Goal: Task Accomplishment & Management: Complete application form

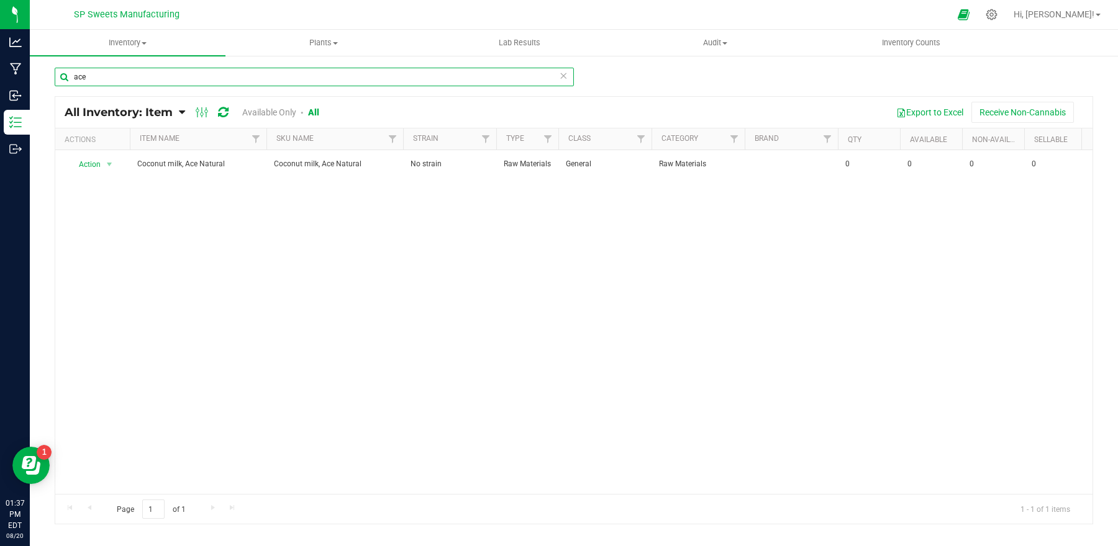
click at [468, 79] on input "ace" at bounding box center [314, 77] width 519 height 19
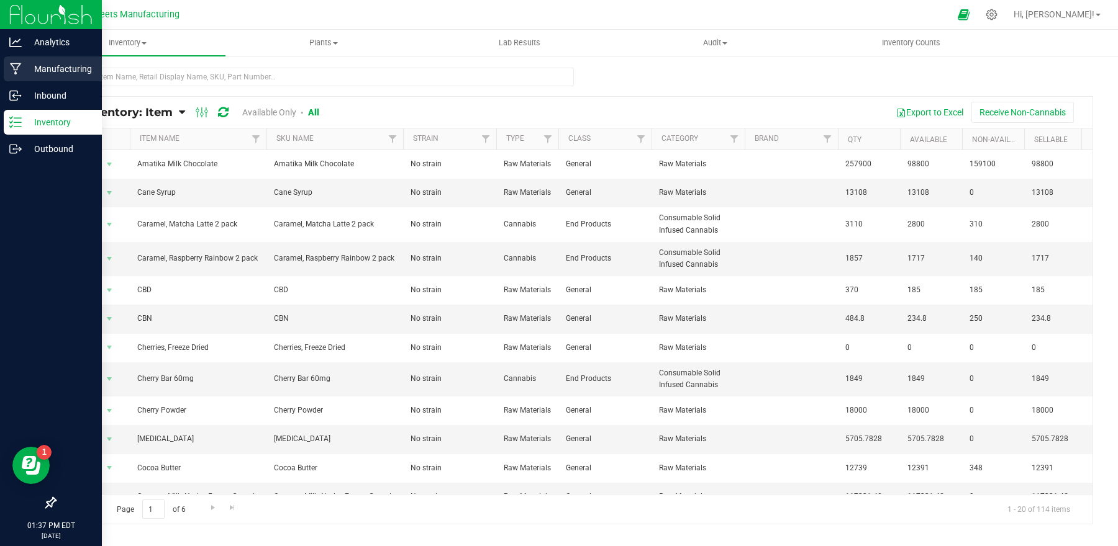
click at [56, 76] on p "Manufacturing" at bounding box center [59, 68] width 75 height 15
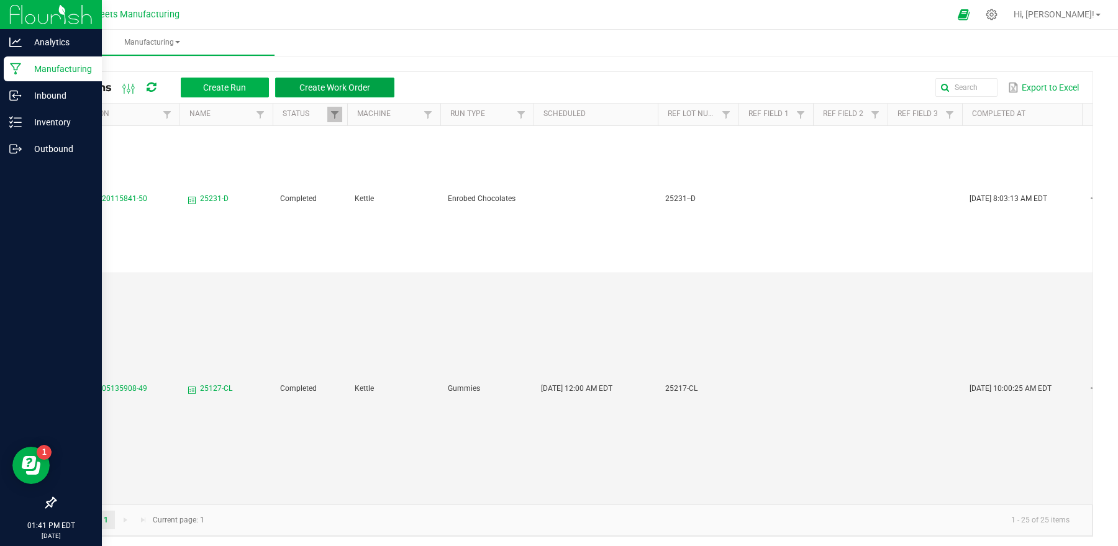
click at [386, 91] on button "Create Work Order" at bounding box center [334, 88] width 119 height 20
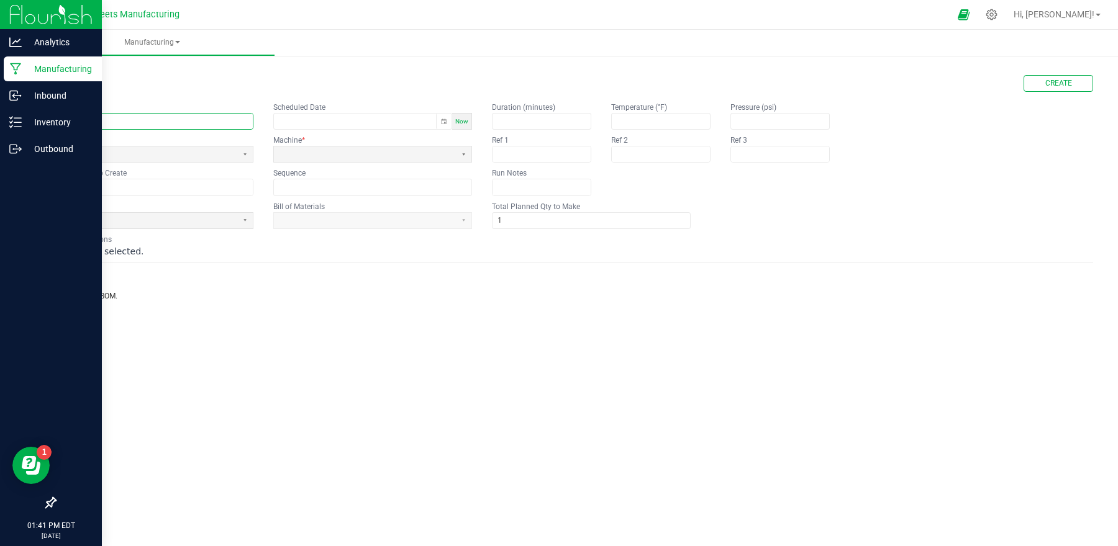
click at [222, 120] on input "text" at bounding box center [153, 122] width 197 height 16
type input "25223-R"
click at [219, 151] on span at bounding box center [146, 154] width 172 height 11
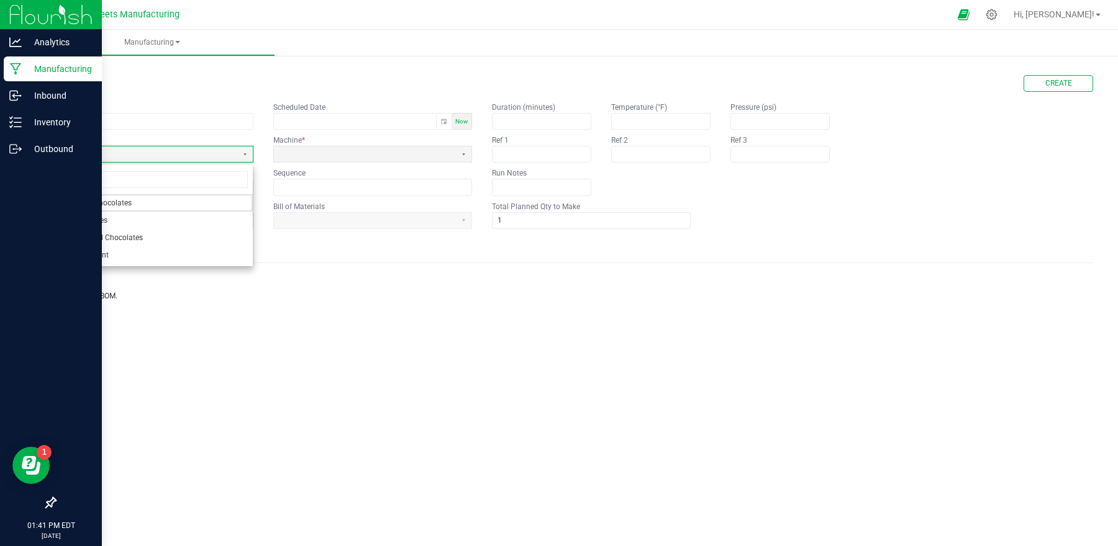
drag, startPoint x: 183, startPoint y: 238, endPoint x: 188, endPoint y: 233, distance: 7.9
click at [183, 237] on li "Enrobed Chocolates" at bounding box center [153, 237] width 197 height 17
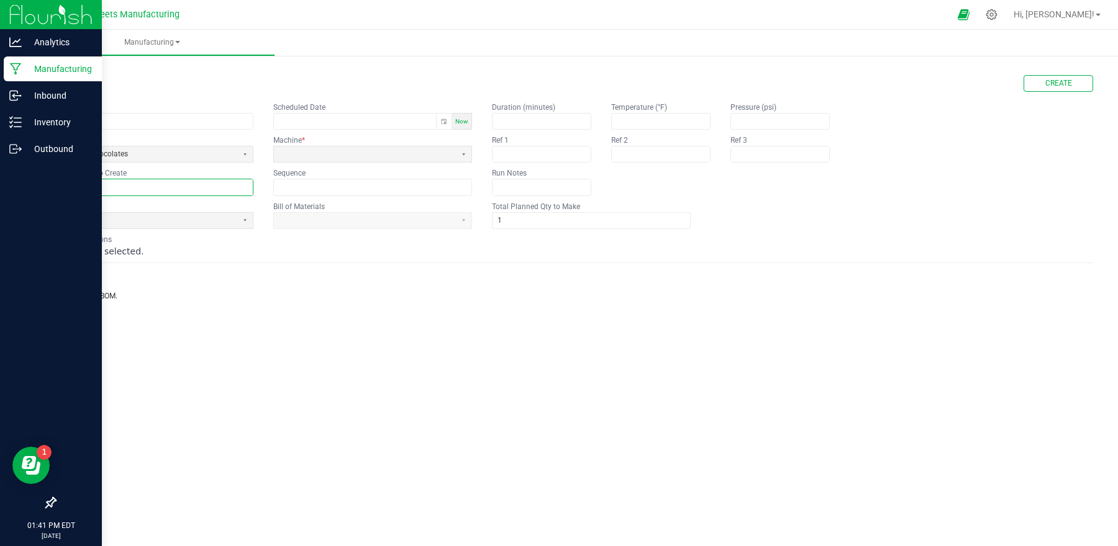
drag, startPoint x: 157, startPoint y: 184, endPoint x: 163, endPoint y: 181, distance: 6.7
click at [162, 181] on input "text" at bounding box center [153, 187] width 197 height 16
type input "25223-R"
click at [166, 214] on span at bounding box center [146, 221] width 182 height 16
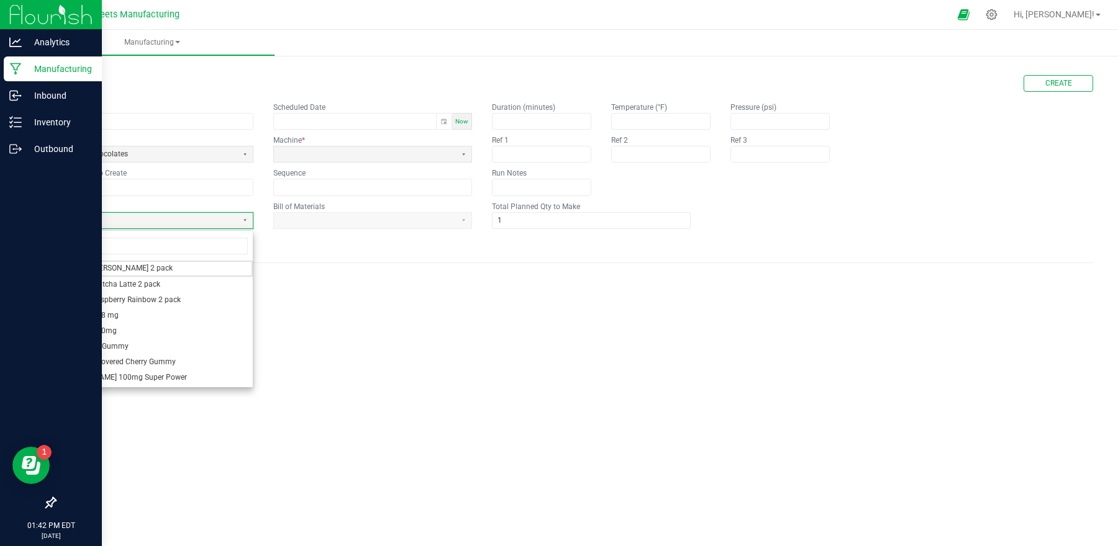
type input "ras"
drag, startPoint x: 178, startPoint y: 281, endPoint x: 184, endPoint y: 279, distance: 6.5
click at [179, 280] on li "Raspberry Rainbow Mini Candy Bar" at bounding box center [153, 285] width 197 height 16
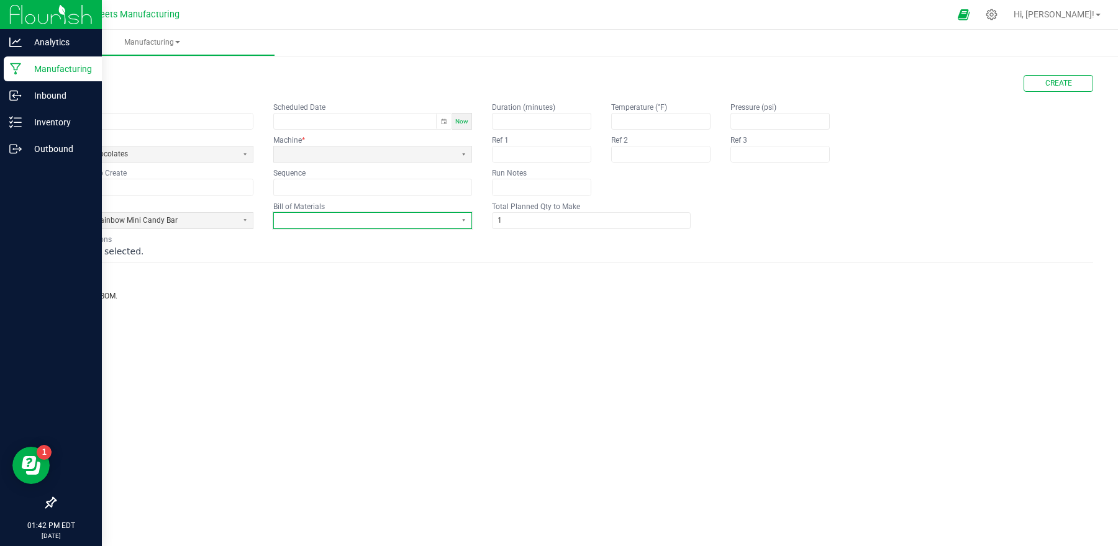
click at [320, 226] on span at bounding box center [365, 220] width 172 height 11
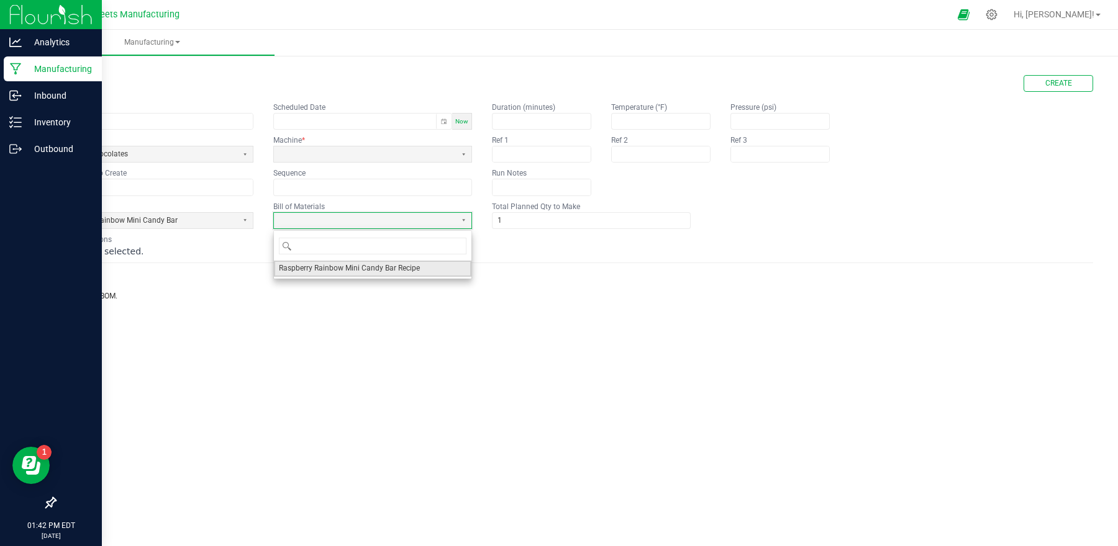
click at [322, 266] on span "Raspberry Rainbow Mini Candy Bar Recipe" at bounding box center [349, 268] width 141 height 11
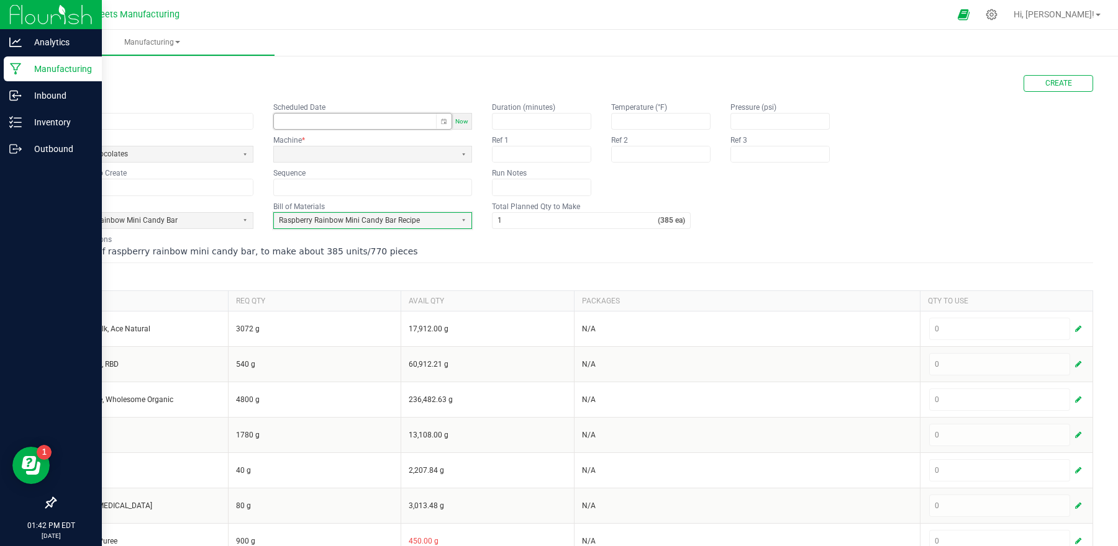
type input "month/day/year hour:minute AM/PM"
click at [360, 124] on input "month/day/year hour:minute AM/PM" at bounding box center [355, 122] width 162 height 16
click at [460, 124] on span "Now" at bounding box center [461, 121] width 13 height 7
type input "08/20/2025 1:42 PM"
click at [442, 151] on span at bounding box center [365, 154] width 172 height 11
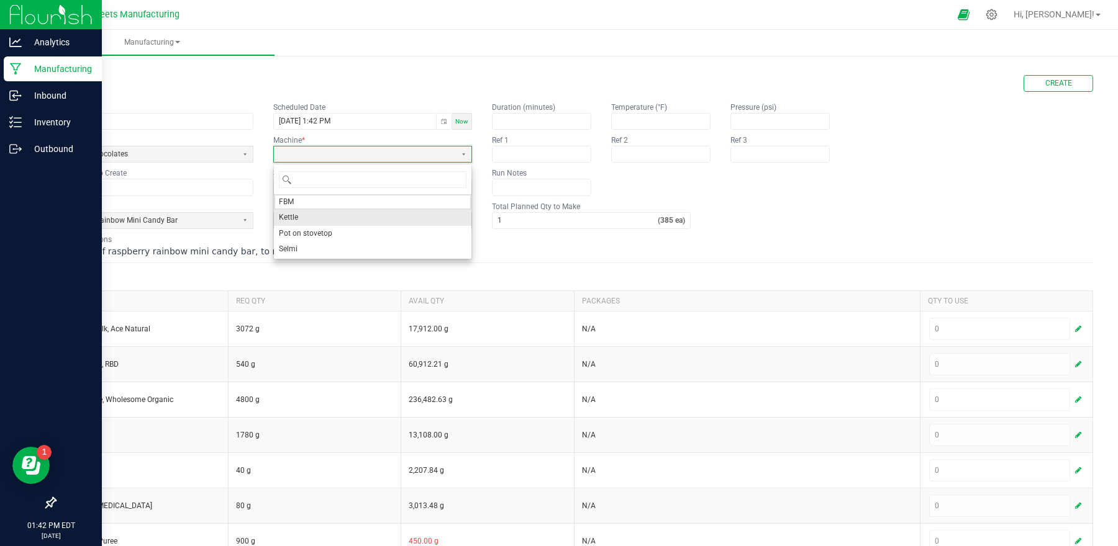
click at [334, 219] on li "Kettle" at bounding box center [372, 218] width 197 height 16
click at [568, 216] on input "1" at bounding box center [574, 221] width 165 height 16
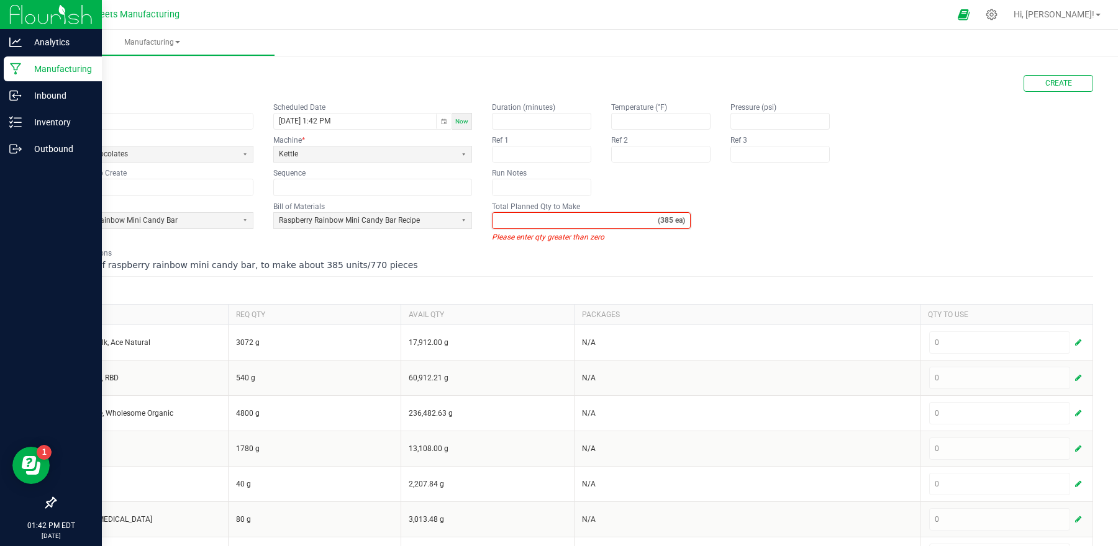
type input "5"
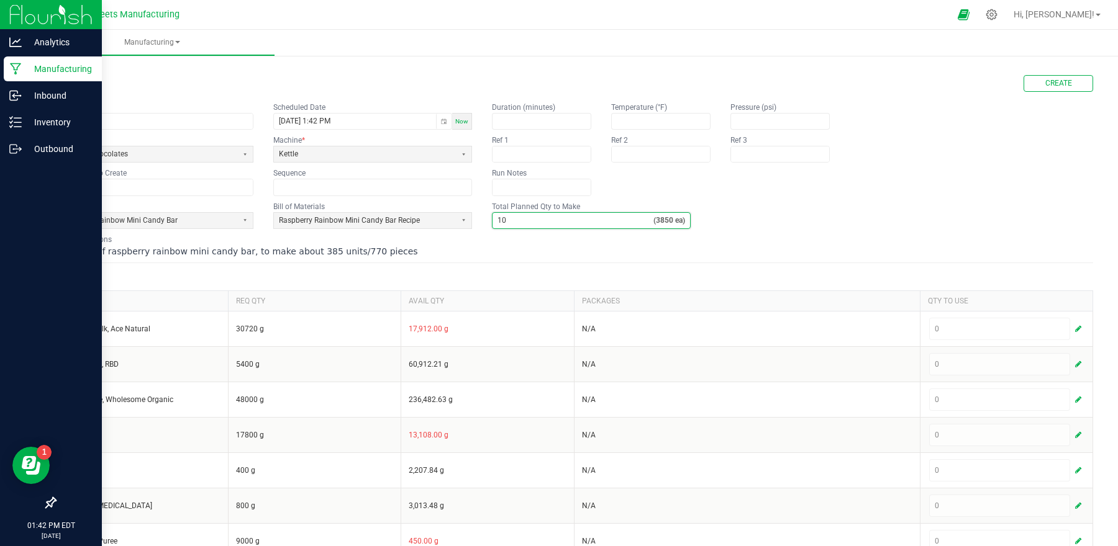
type input "1"
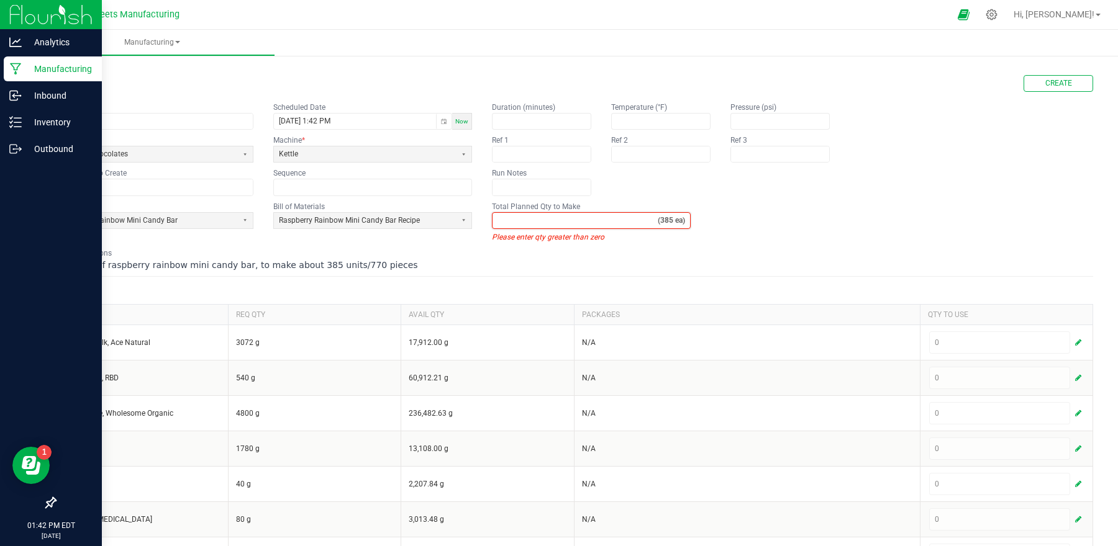
type input "9"
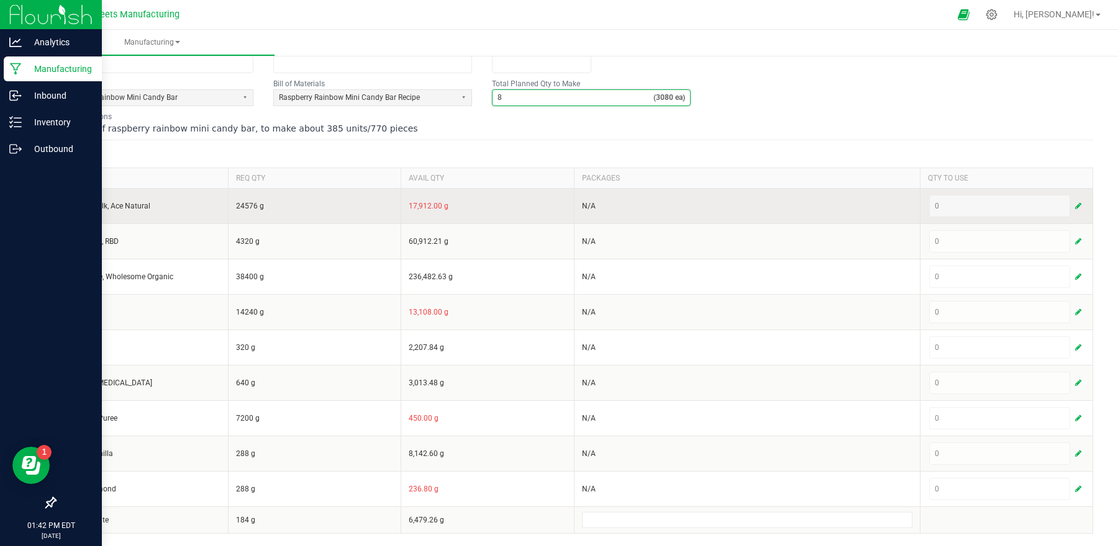
scroll to position [125, 0]
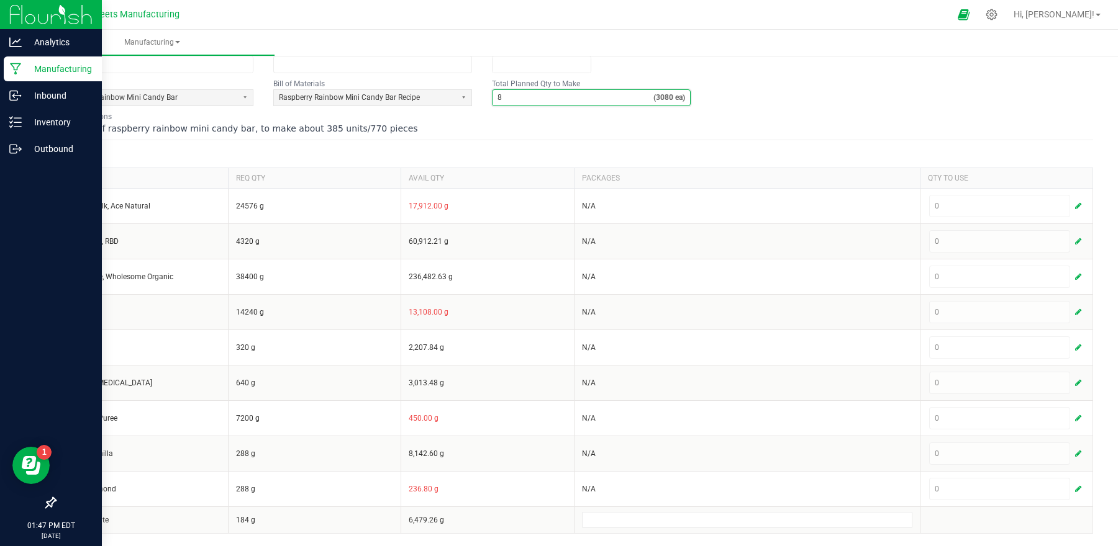
type input "8"
click at [646, 140] on hr at bounding box center [574, 140] width 1038 height 1
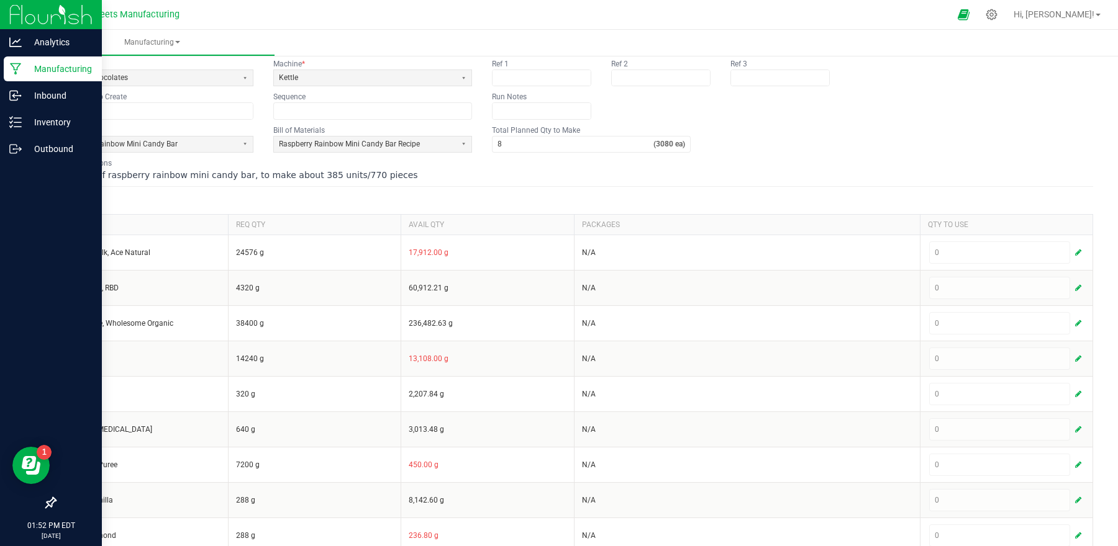
scroll to position [0, 0]
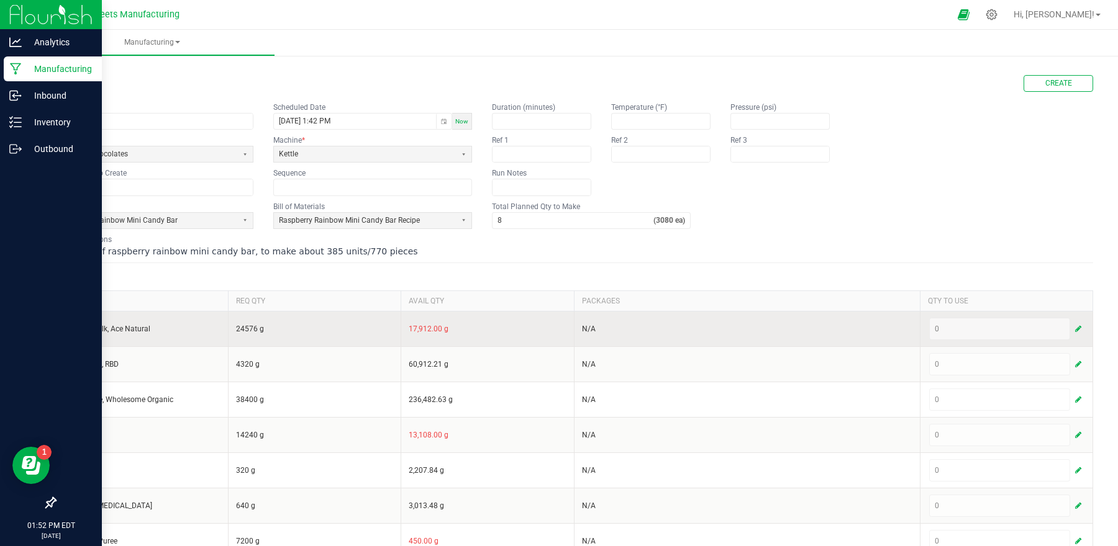
click at [1072, 331] on button "button" at bounding box center [1077, 329] width 11 height 15
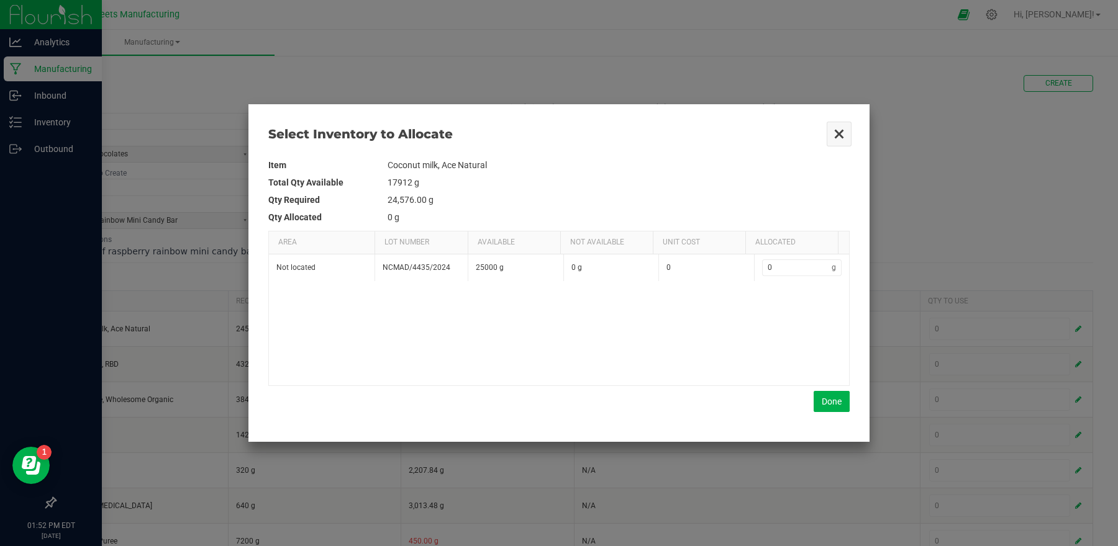
click at [835, 127] on button "Close" at bounding box center [839, 134] width 26 height 26
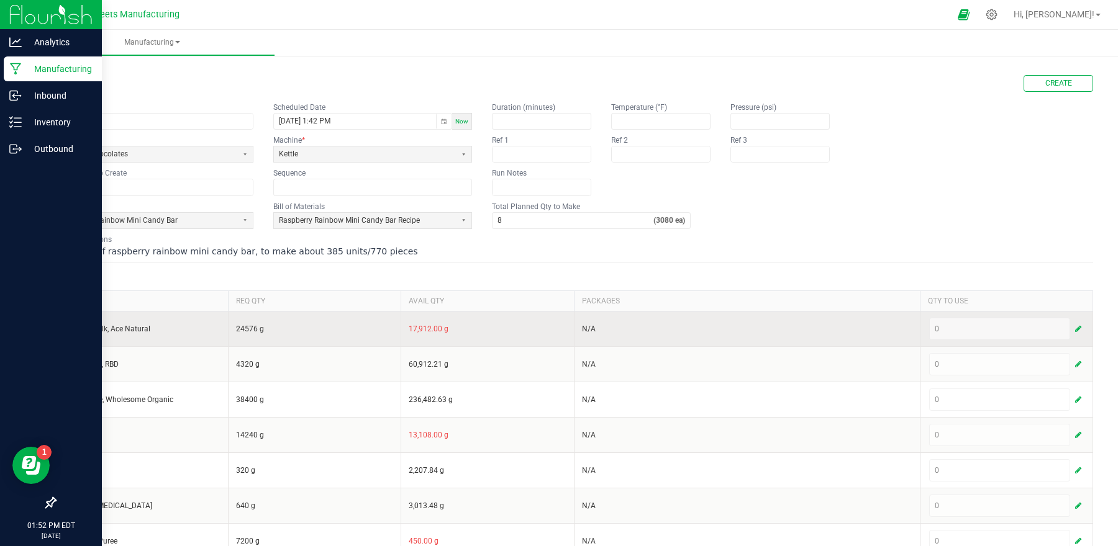
click at [1075, 325] on span "button" at bounding box center [1078, 329] width 6 height 10
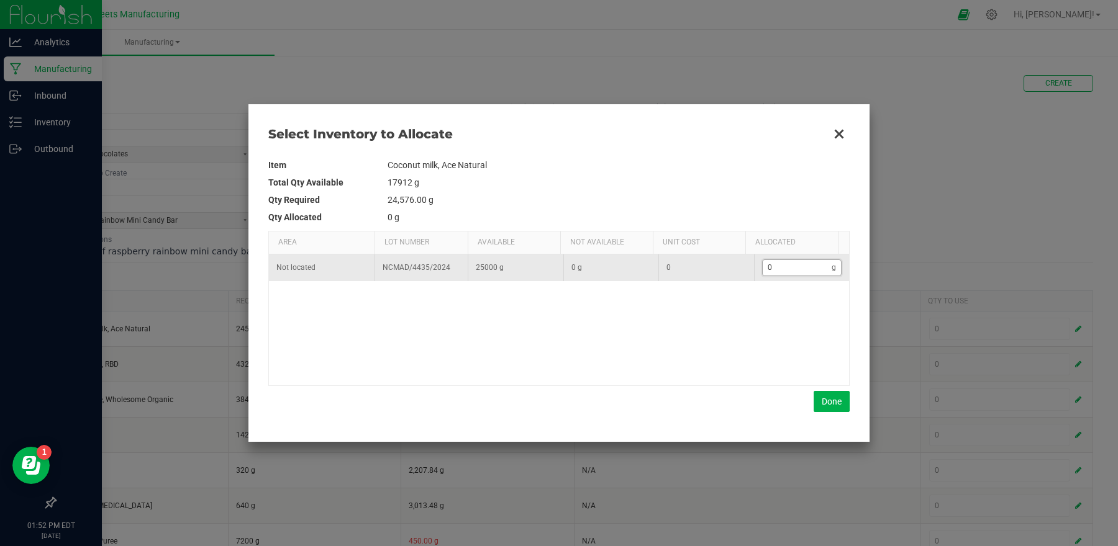
click at [797, 268] on input "0" at bounding box center [798, 268] width 70 height 16
type input "2"
type input "24"
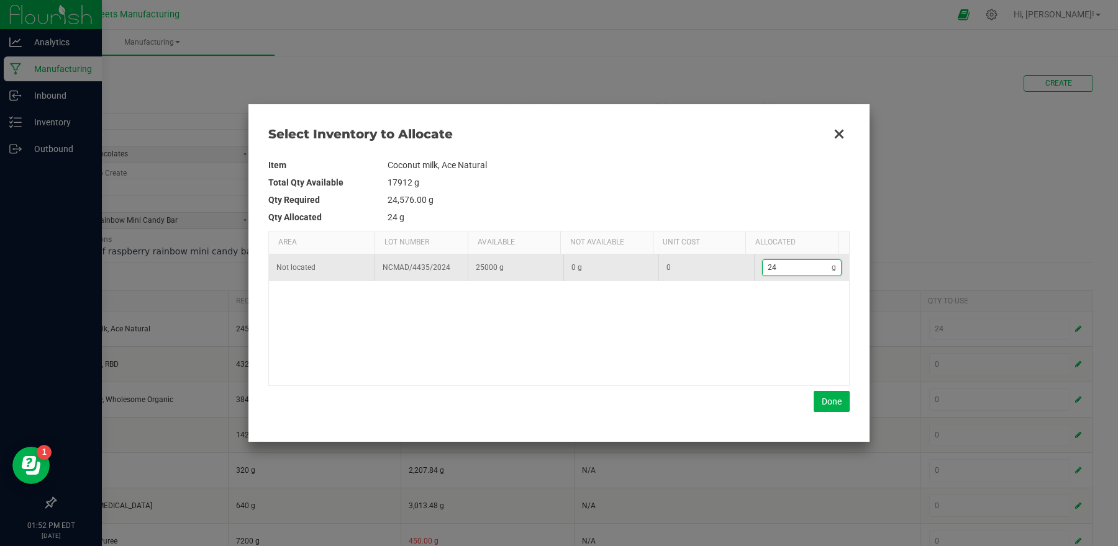
type input "245"
type input "2,457"
type input "2457"
type input "24,576"
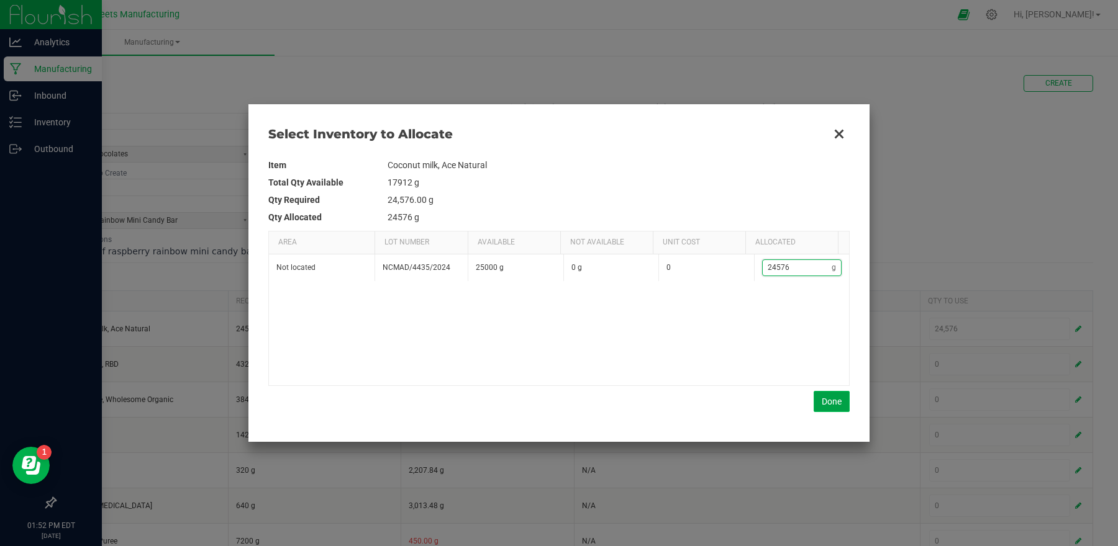
type input "24,576"
click at [845, 401] on button "Done" at bounding box center [832, 401] width 36 height 21
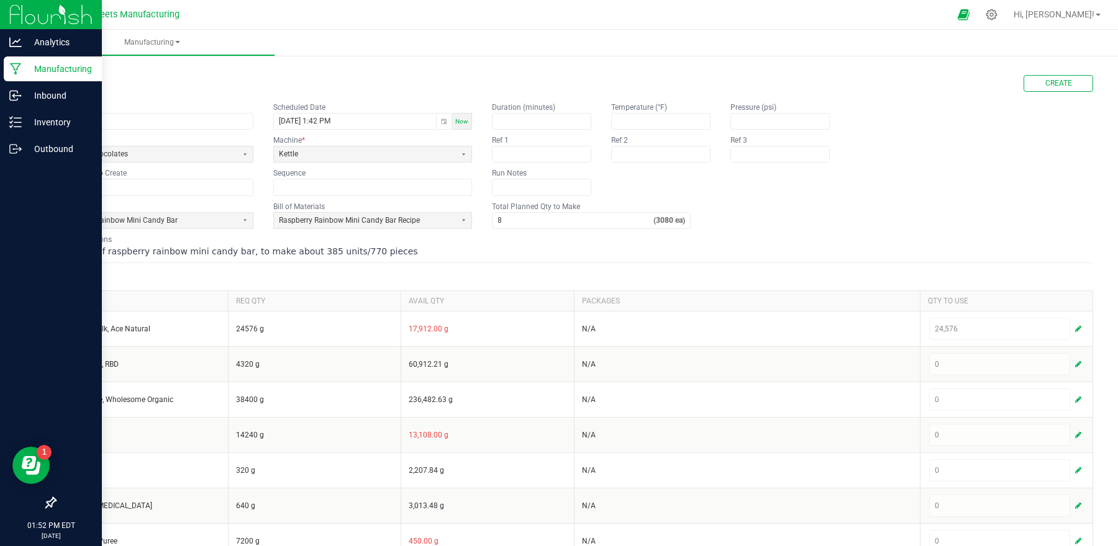
click at [384, 231] on form "< All Runs Create Name 25223-R Scheduled Date 08/20/2025 1:42 PM Now Run Type E…" at bounding box center [574, 366] width 1038 height 582
click at [383, 223] on span "Raspberry Rainbow Mini Candy Bar Recipe" at bounding box center [365, 220] width 172 height 11
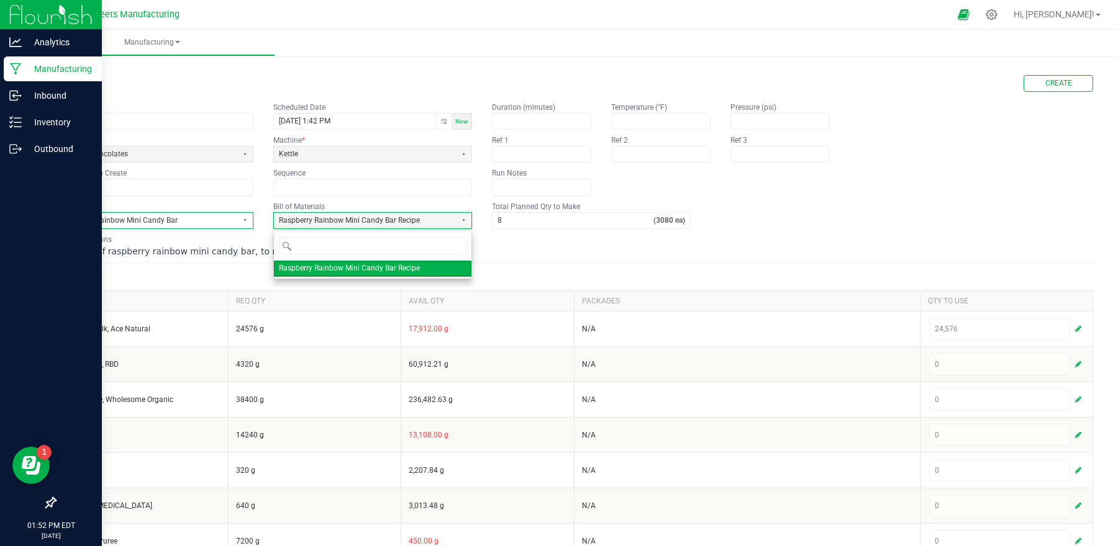
click at [197, 226] on span "Raspberry Rainbow Mini Candy Bar" at bounding box center [146, 220] width 172 height 11
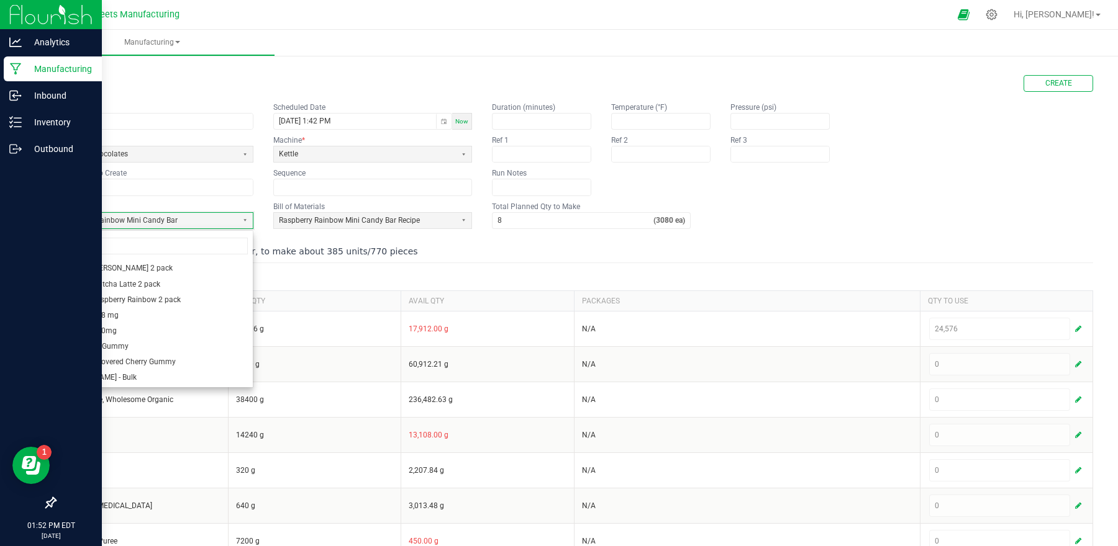
scroll to position [172, 0]
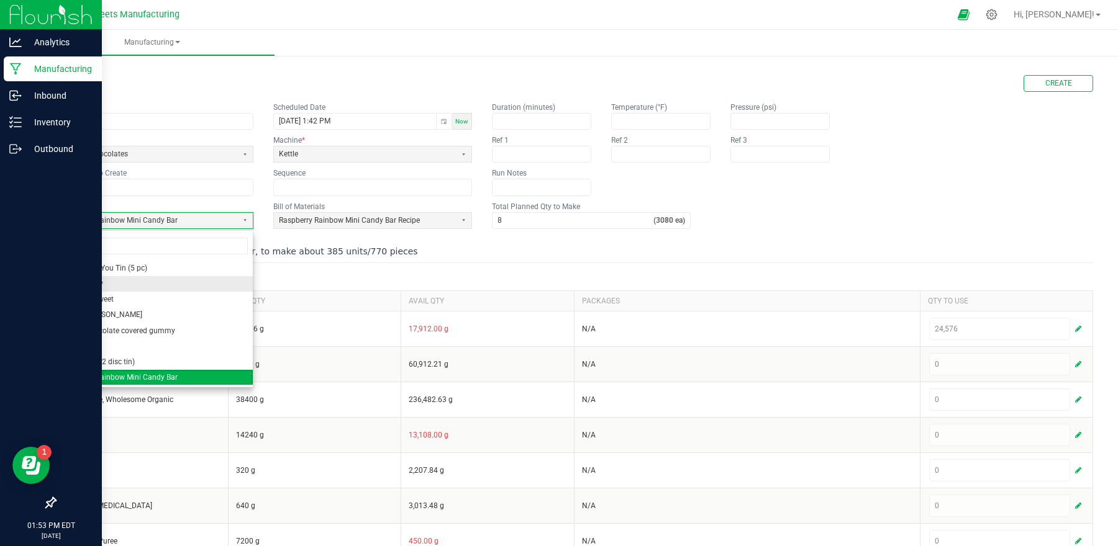
click at [127, 281] on li "Kiwi Gummy" at bounding box center [153, 284] width 197 height 16
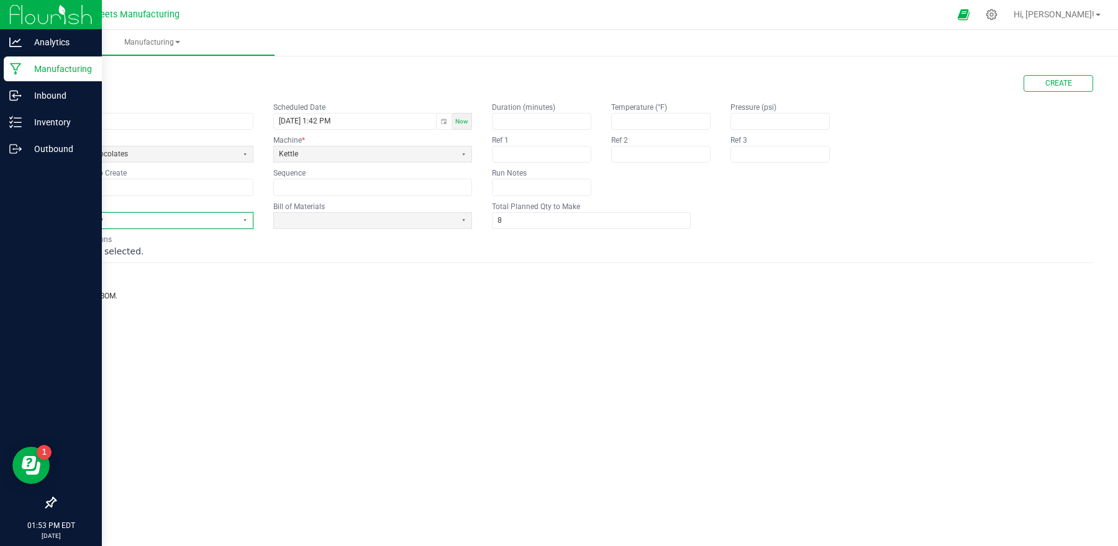
click at [156, 218] on span "Kiwi Gummy" at bounding box center [146, 220] width 172 height 11
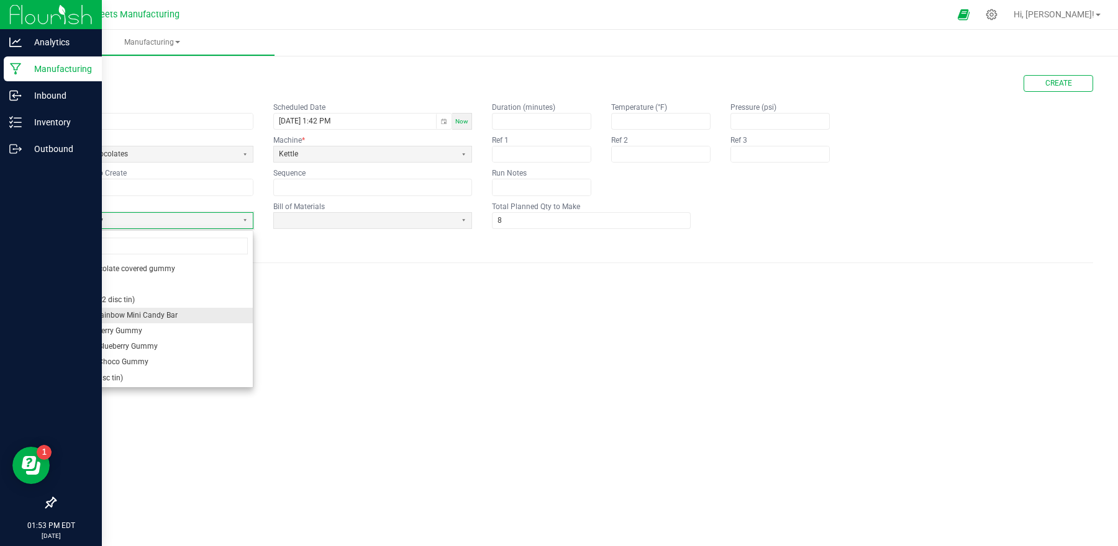
click at [129, 311] on span "Raspberry Rainbow Mini Candy Bar" at bounding box center [118, 316] width 117 height 11
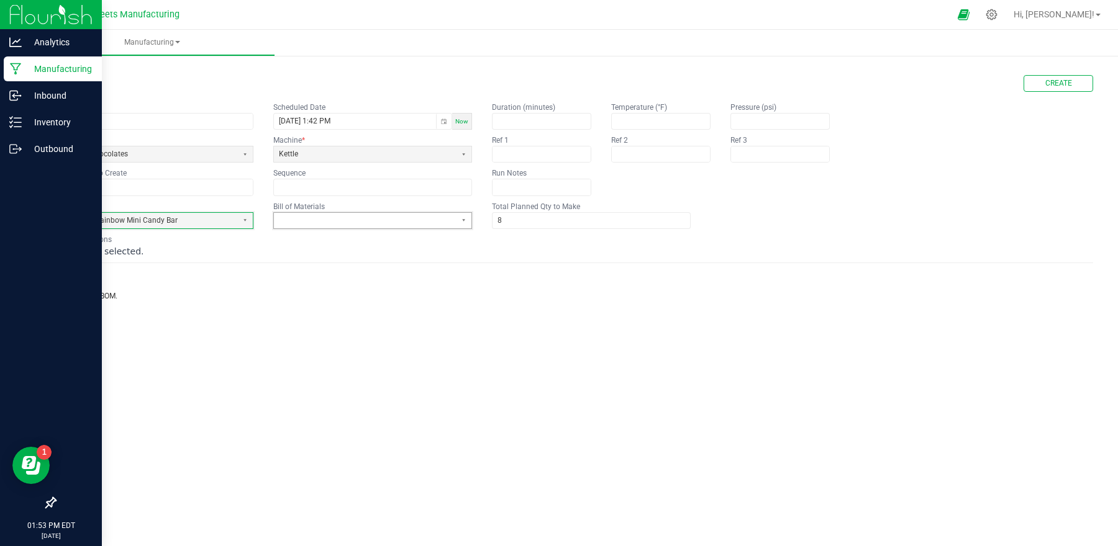
click at [319, 220] on span at bounding box center [365, 220] width 172 height 11
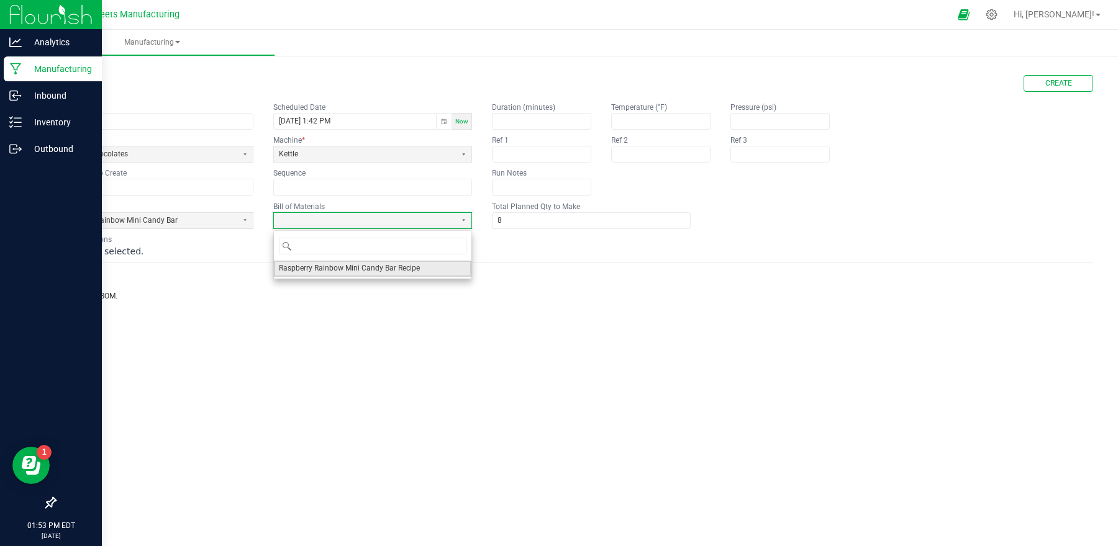
click at [318, 268] on span "Raspberry Rainbow Mini Candy Bar Recipe" at bounding box center [349, 268] width 141 height 11
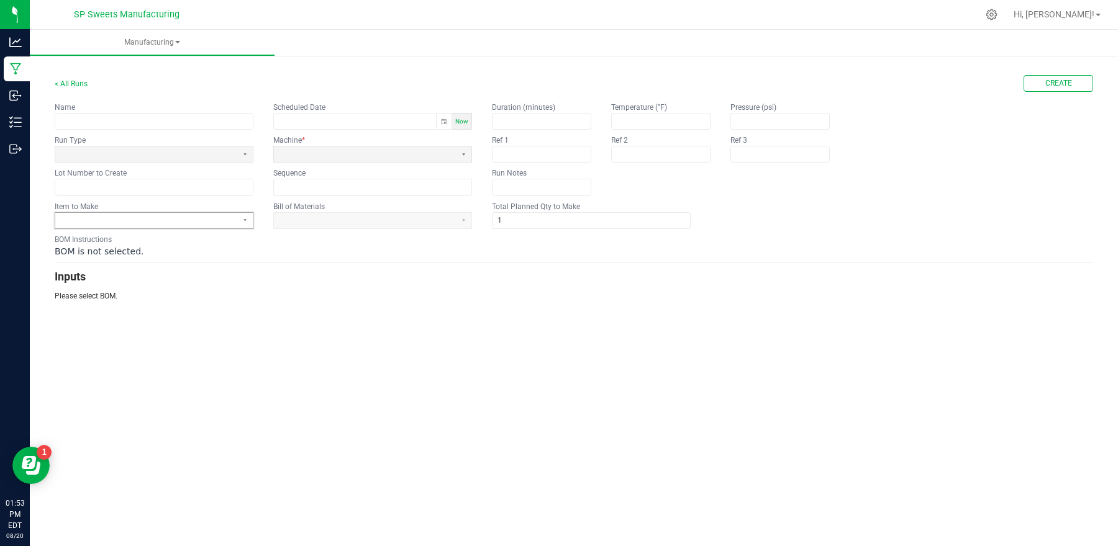
click at [164, 217] on span at bounding box center [146, 220] width 172 height 11
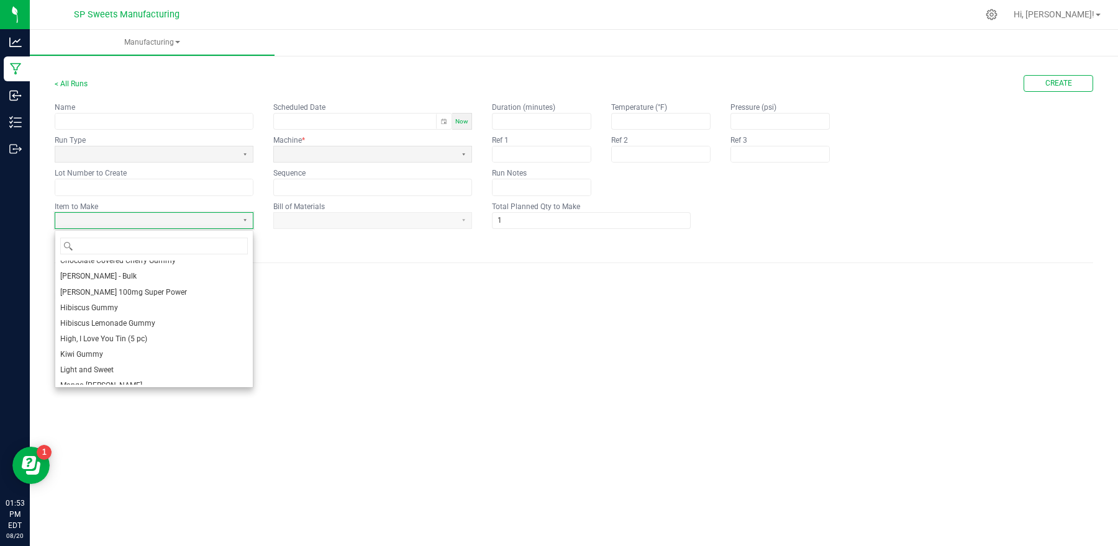
scroll to position [234, 0]
click at [180, 312] on li "Raspberry Rainbow Mini Candy Bar" at bounding box center [153, 316] width 197 height 16
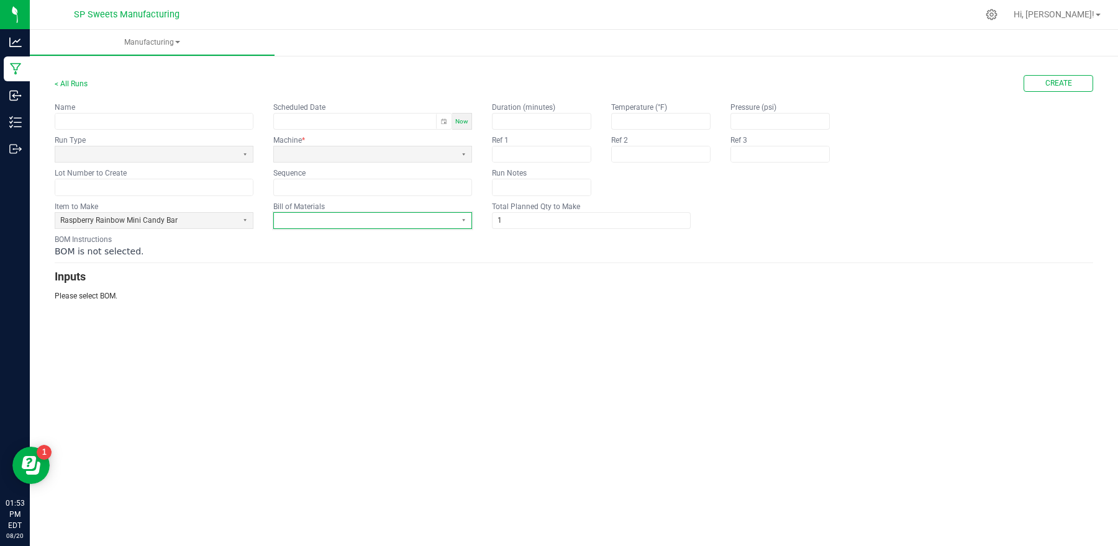
click at [289, 220] on span at bounding box center [365, 220] width 172 height 11
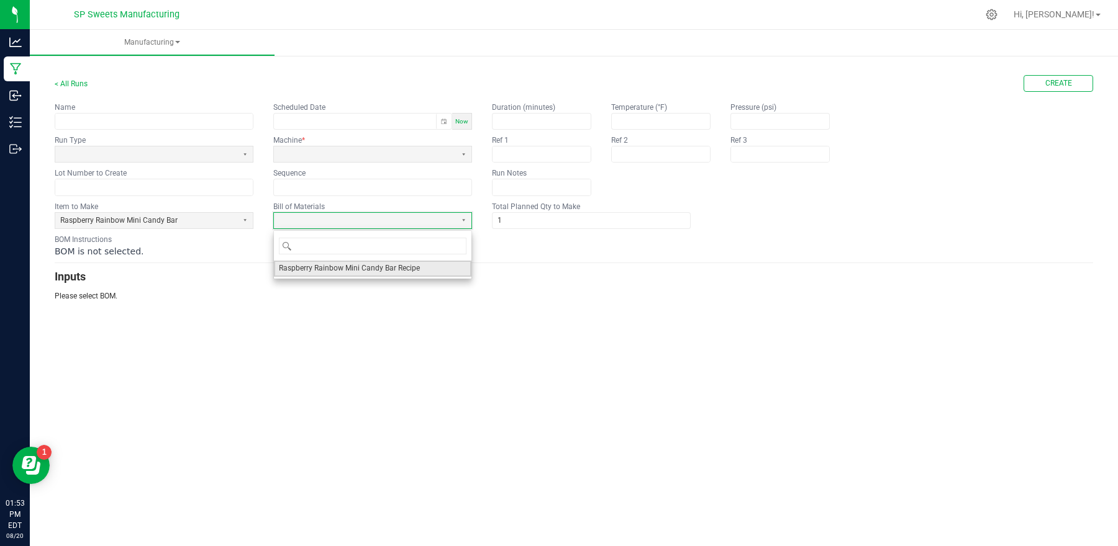
click at [286, 271] on span "Raspberry Rainbow Mini Candy Bar Recipe" at bounding box center [349, 268] width 141 height 11
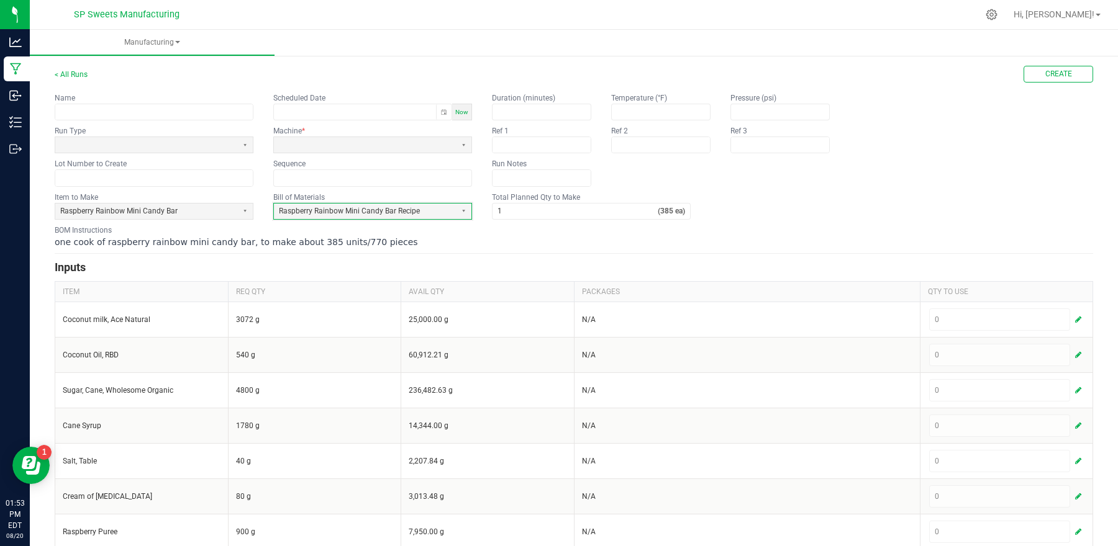
scroll to position [22, 0]
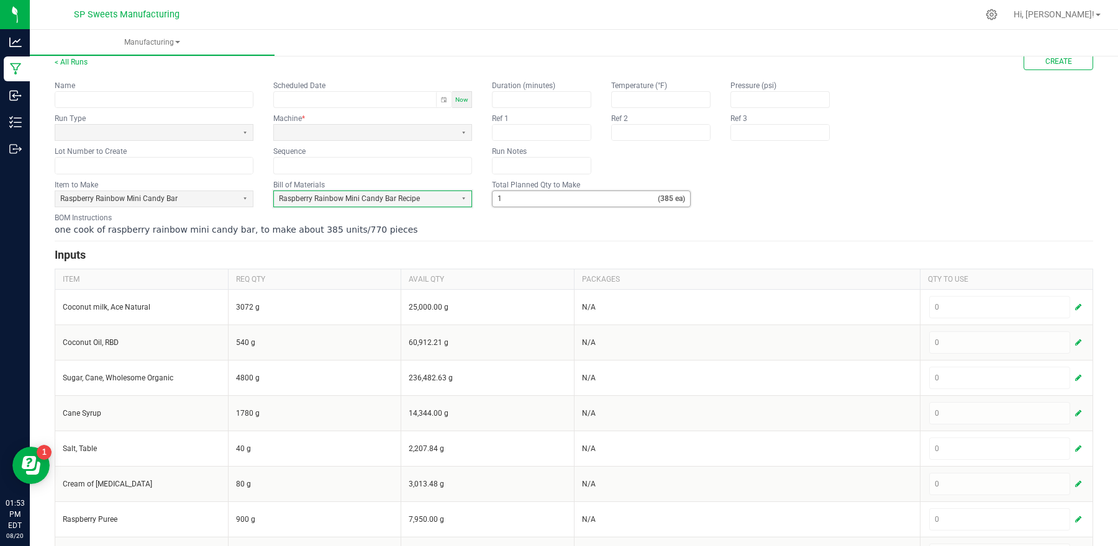
click at [568, 206] on input "1" at bounding box center [574, 199] width 165 height 16
type input "8"
click at [222, 101] on input "text" at bounding box center [153, 100] width 197 height 16
type input "25223-R"
click at [224, 160] on input "text" at bounding box center [153, 166] width 197 height 16
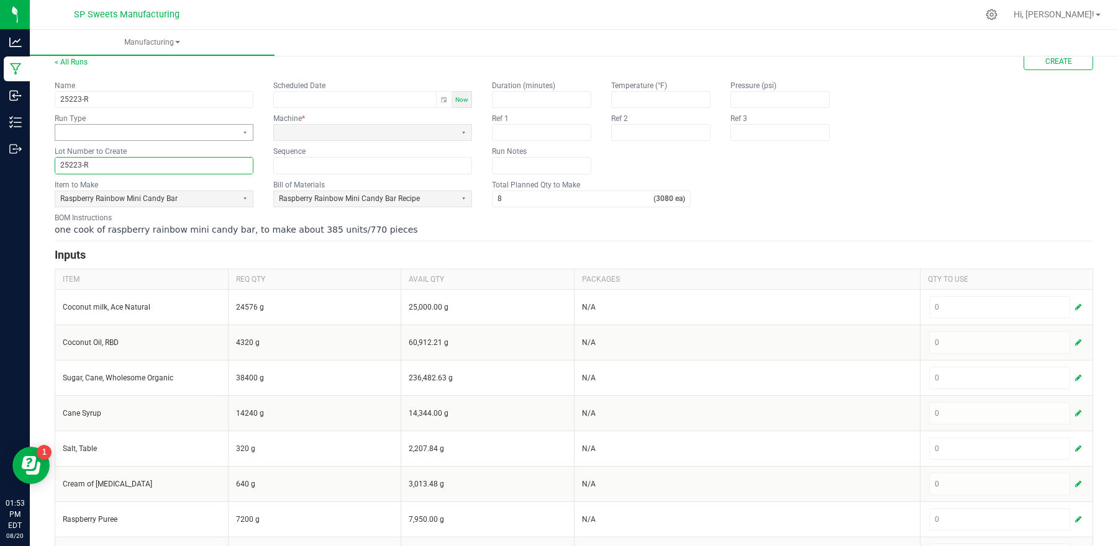
type input "25223-R"
click at [234, 128] on span at bounding box center [146, 133] width 182 height 16
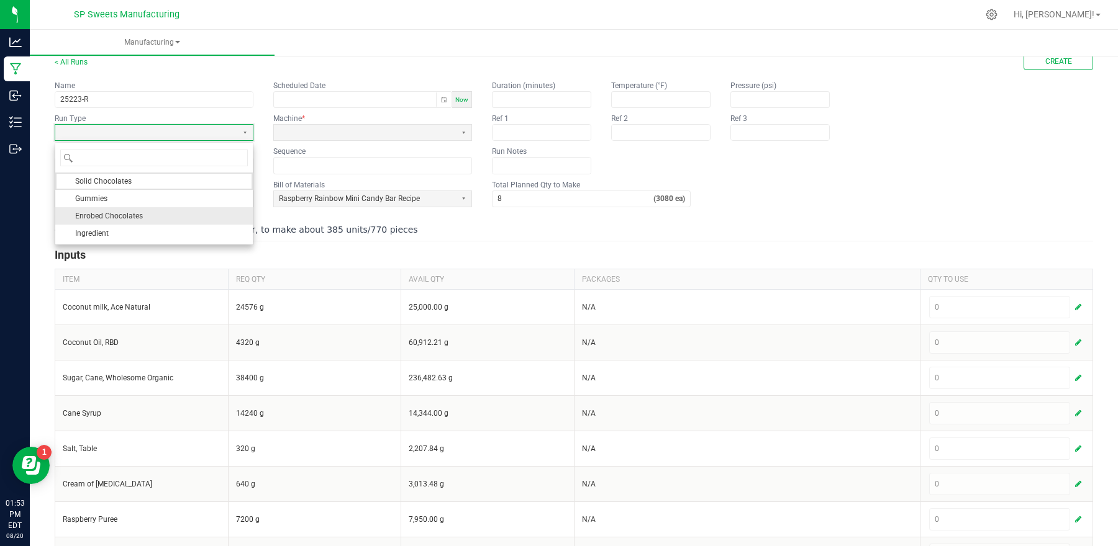
click at [153, 209] on li "Enrobed Chocolates" at bounding box center [153, 215] width 197 height 17
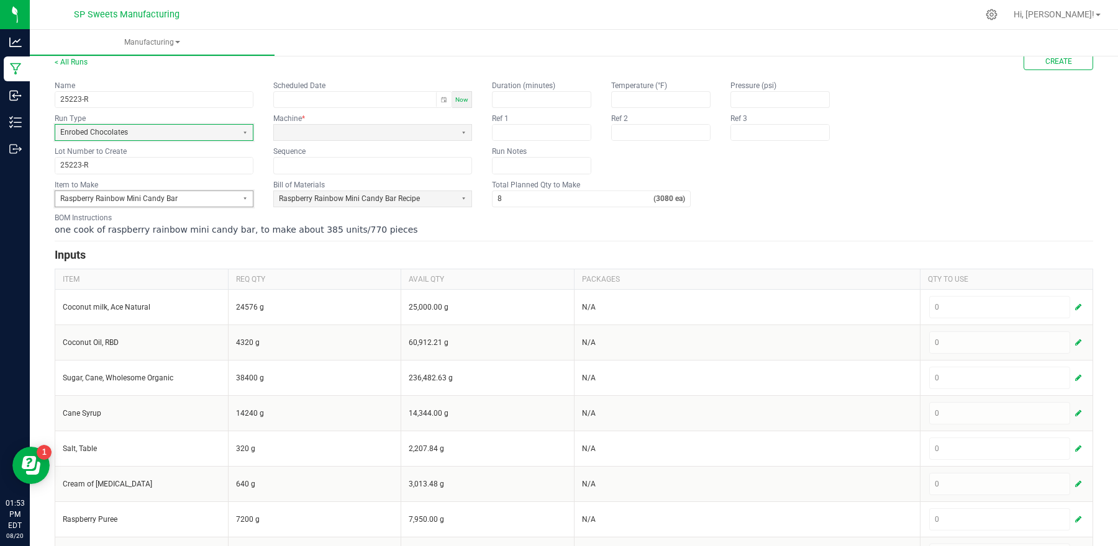
click at [154, 207] on span "Raspberry Rainbow Mini Candy Bar" at bounding box center [146, 199] width 182 height 16
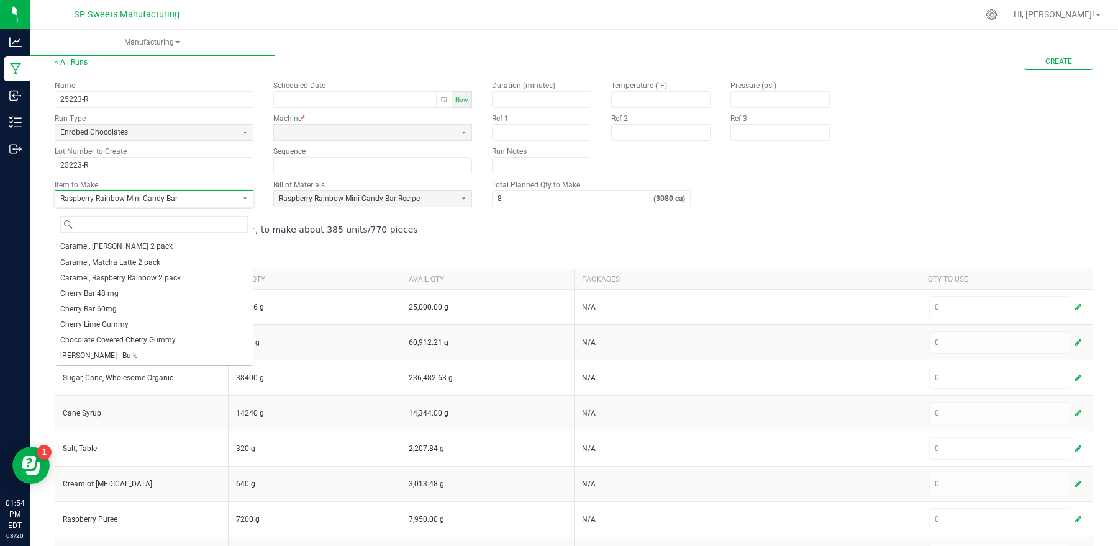
scroll to position [172, 0]
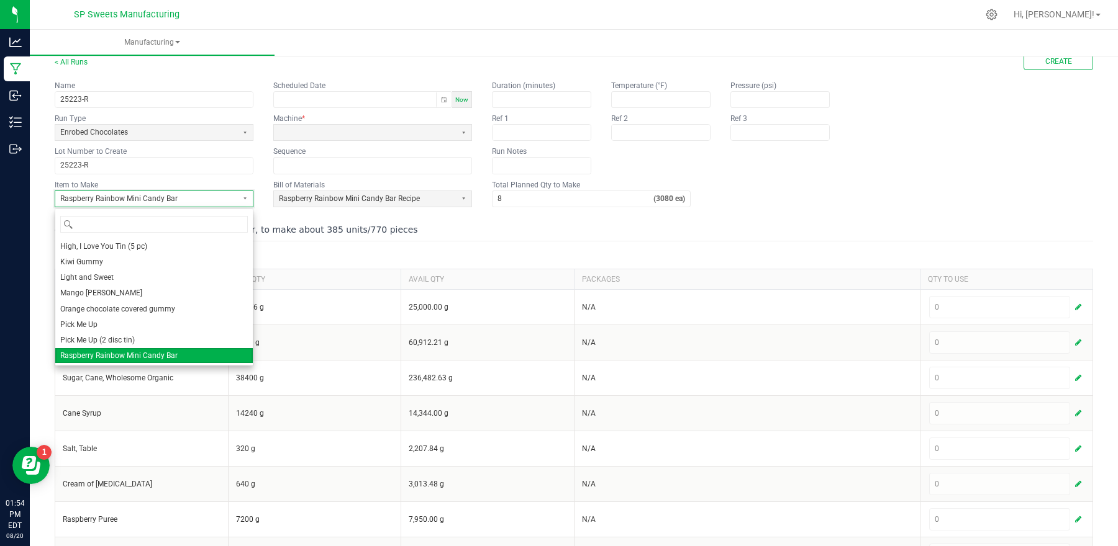
click at [155, 206] on span "Raspberry Rainbow Mini Candy Bar" at bounding box center [146, 199] width 182 height 16
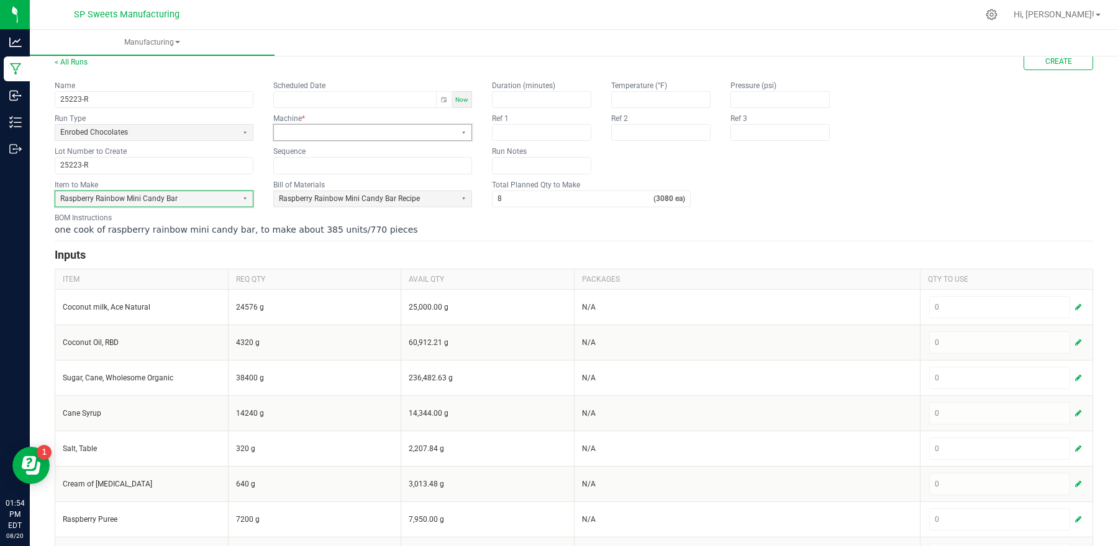
click at [399, 131] on span at bounding box center [365, 132] width 172 height 11
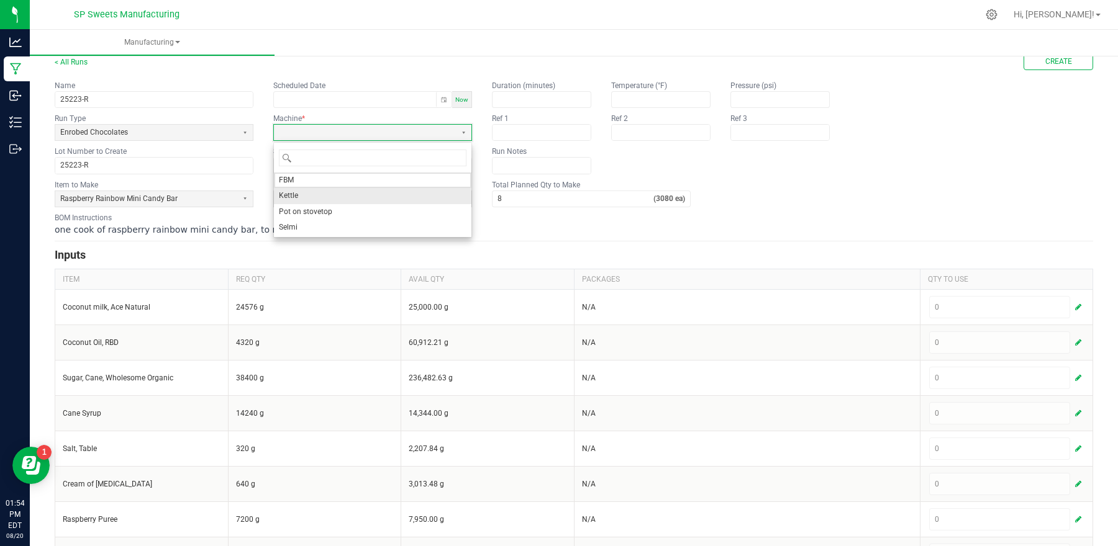
click at [338, 196] on li "Kettle" at bounding box center [372, 196] width 197 height 16
type input "month/day/year hour:minute AM/PM"
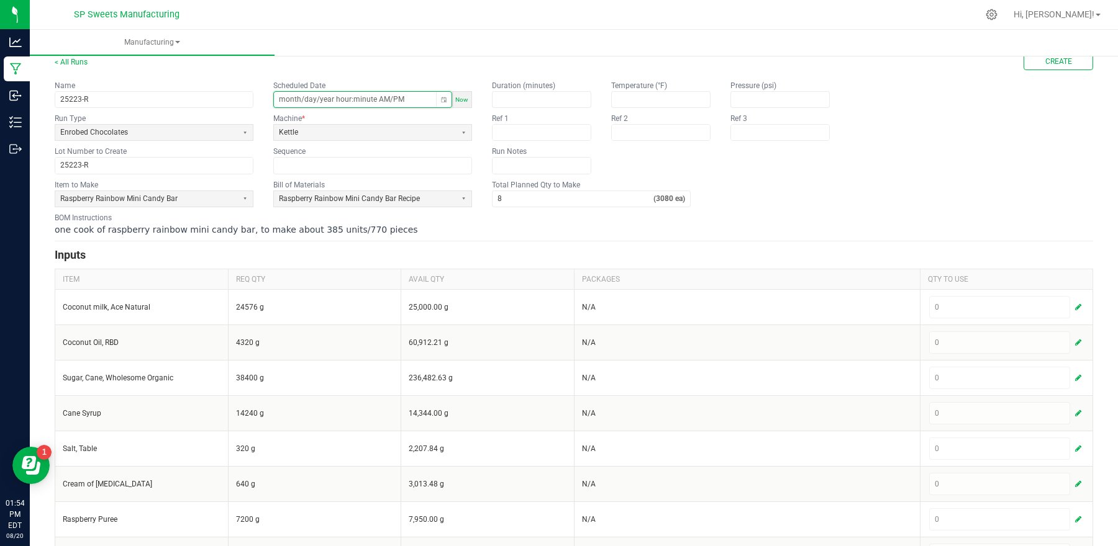
click at [400, 105] on input "month/day/year hour:minute AM/PM" at bounding box center [355, 100] width 162 height 16
click at [466, 104] on div "Now" at bounding box center [462, 99] width 20 height 17
type input "[DATE] 1:54 PM"
click at [671, 246] on form "< All Runs Create Name 25223-R Scheduled Date [DATE] 1:54 PM Now Run Type Enrob…" at bounding box center [574, 344] width 1038 height 582
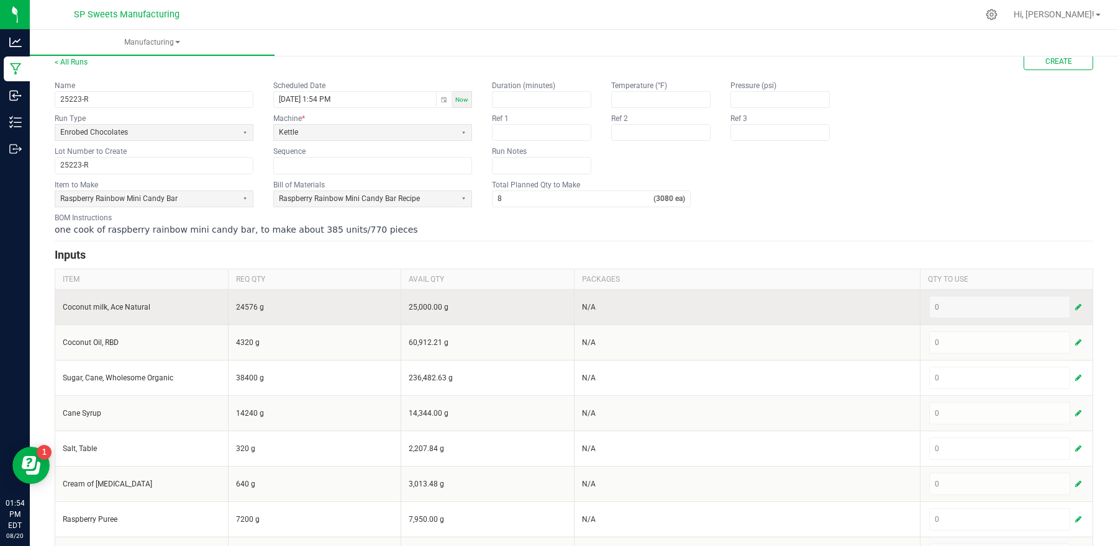
click at [1075, 303] on span "button" at bounding box center [1078, 307] width 6 height 10
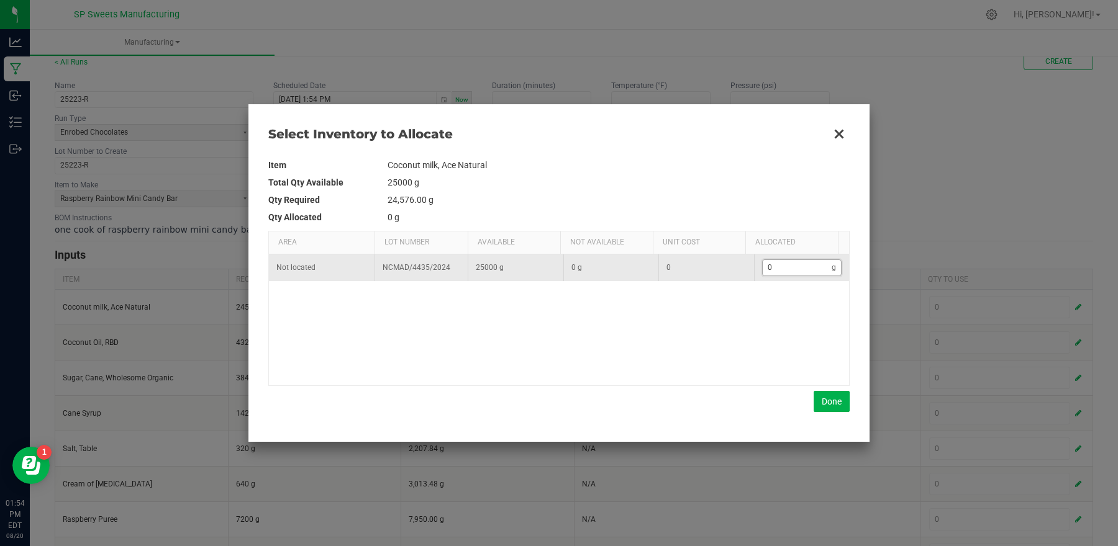
click at [773, 268] on input "0" at bounding box center [798, 268] width 70 height 16
type input "2"
type input "24"
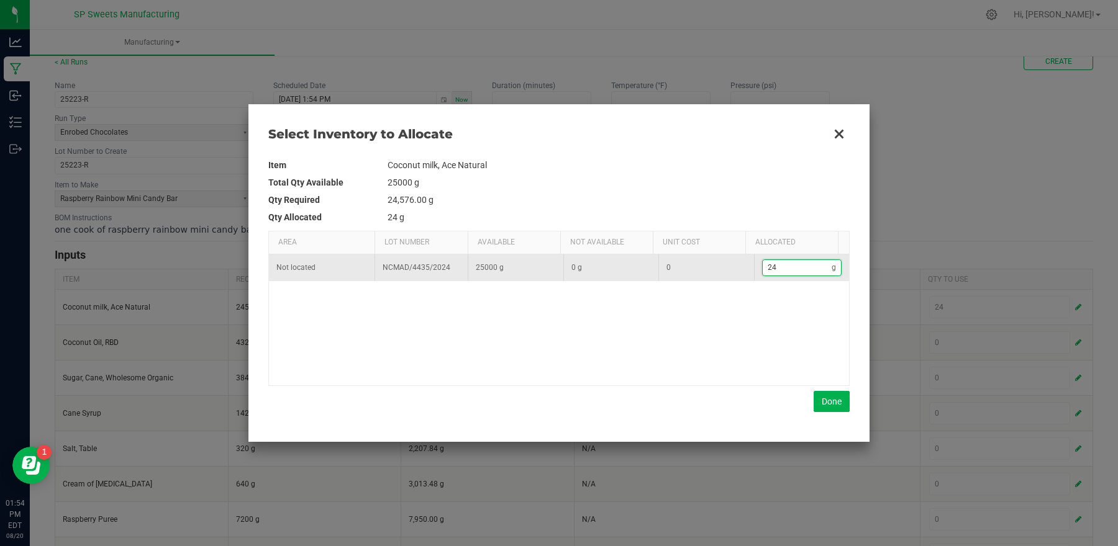
type input "245"
type input "2,457"
type input "2457"
type input "24,576"
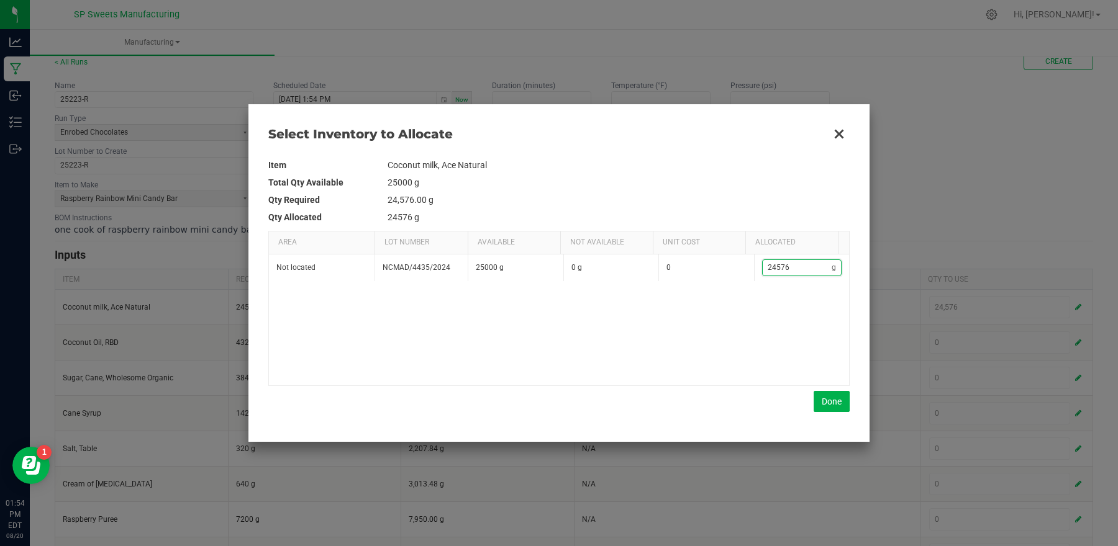
type input "24,576"
click at [840, 389] on div "Item Coconut milk, Ace Natural Total Qty Available 25000 g Qty Required 24,576.…" at bounding box center [558, 284] width 581 height 256
click at [838, 394] on button "Done" at bounding box center [832, 401] width 36 height 21
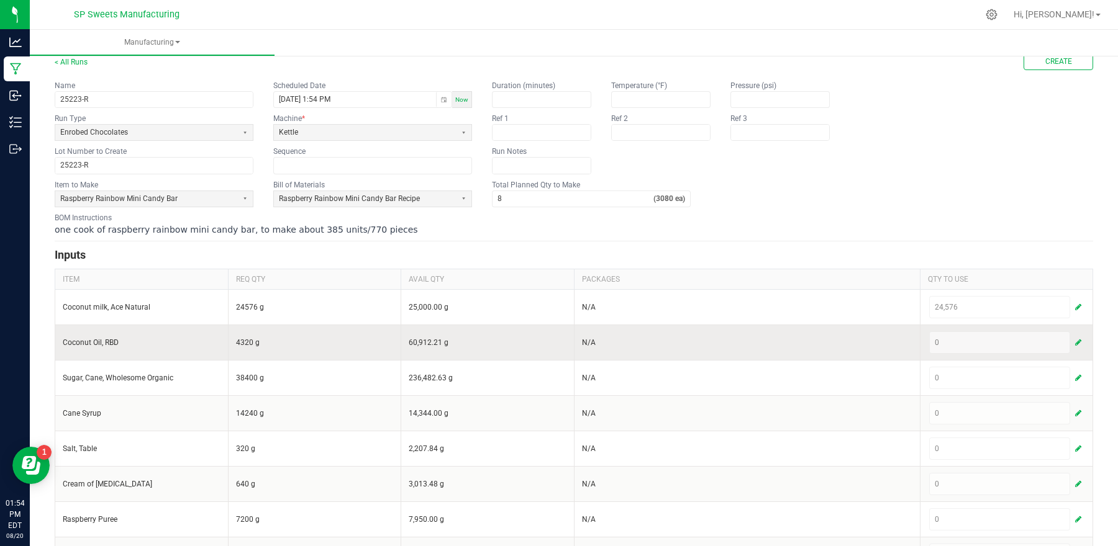
click at [1075, 345] on span "button" at bounding box center [1078, 343] width 6 height 10
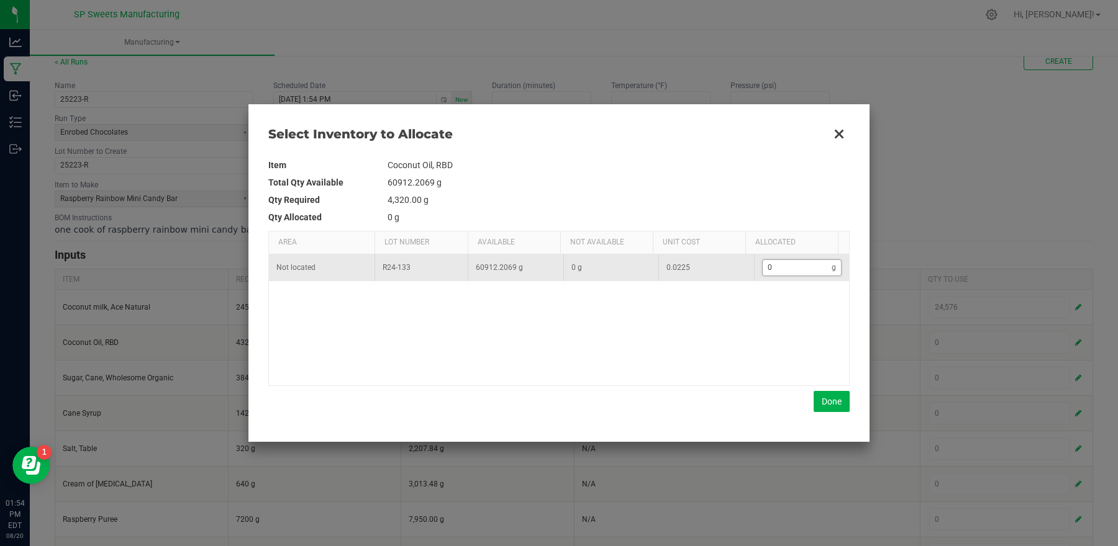
click at [796, 266] on input "0" at bounding box center [798, 268] width 70 height 16
type input "4"
type input "43"
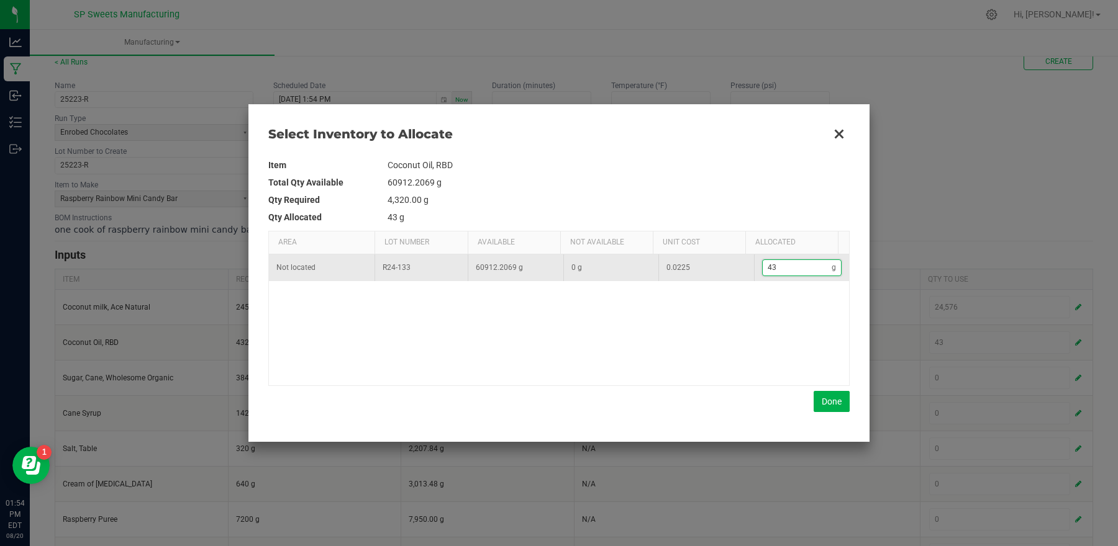
type input "432"
type input "4,320"
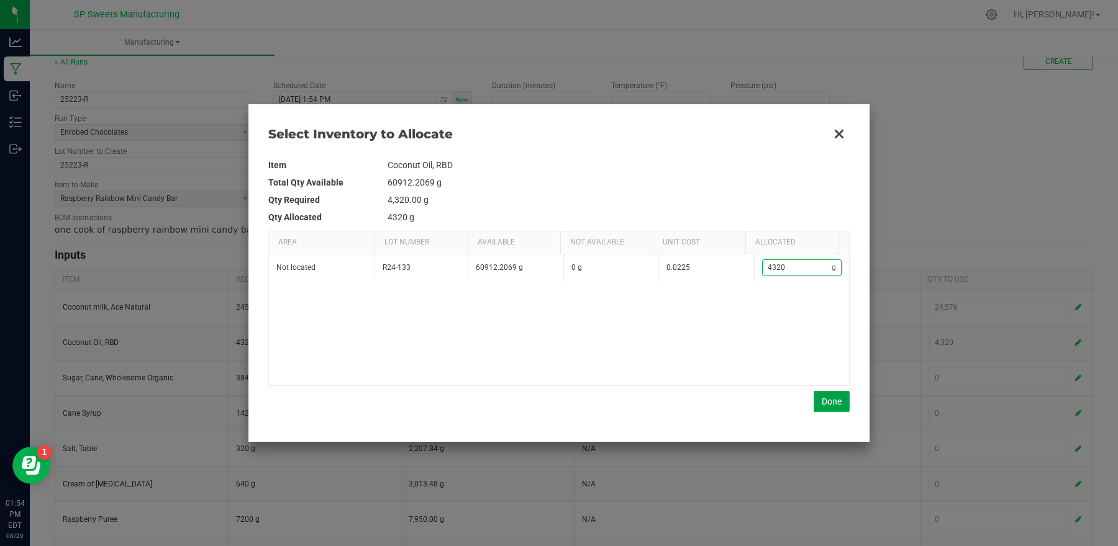
type input "4,320"
drag, startPoint x: 828, startPoint y: 394, endPoint x: 821, endPoint y: 389, distance: 9.0
click at [827, 394] on button "Done" at bounding box center [832, 401] width 36 height 21
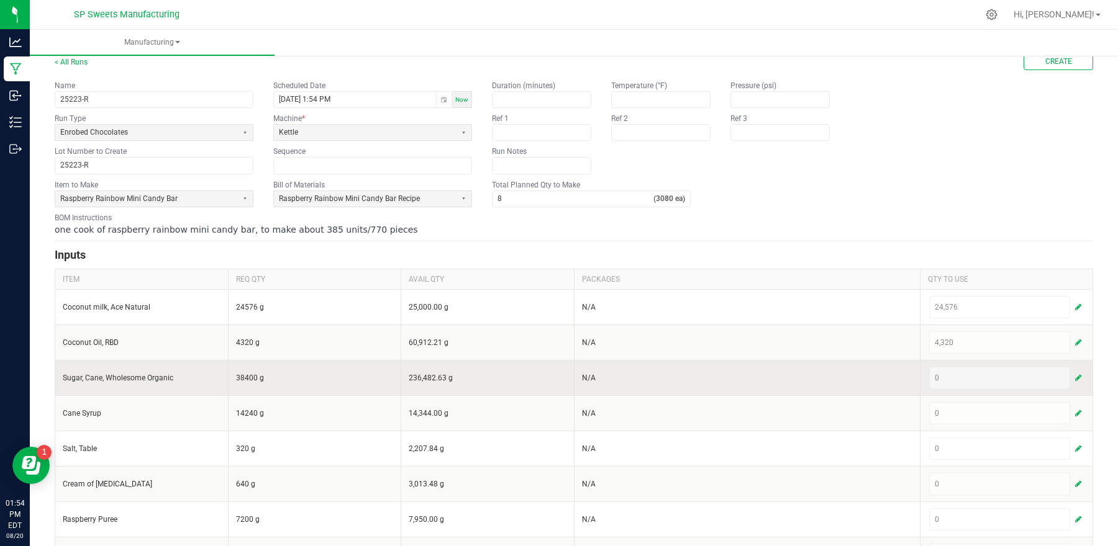
click at [1074, 379] on td "0" at bounding box center [1006, 377] width 173 height 35
click at [1075, 379] on span "button" at bounding box center [1078, 378] width 6 height 10
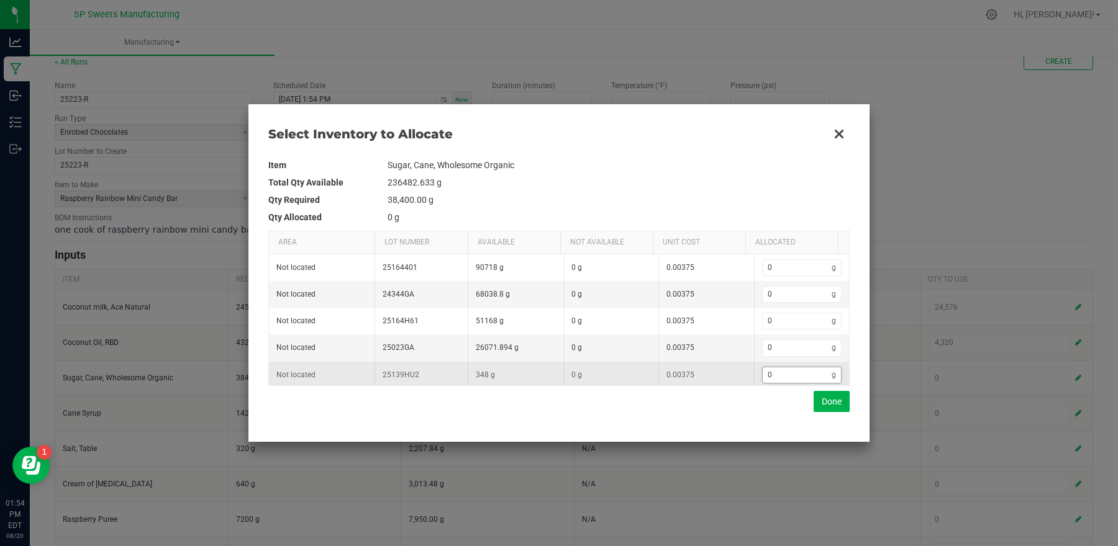
click at [796, 372] on input "0" at bounding box center [798, 376] width 70 height 16
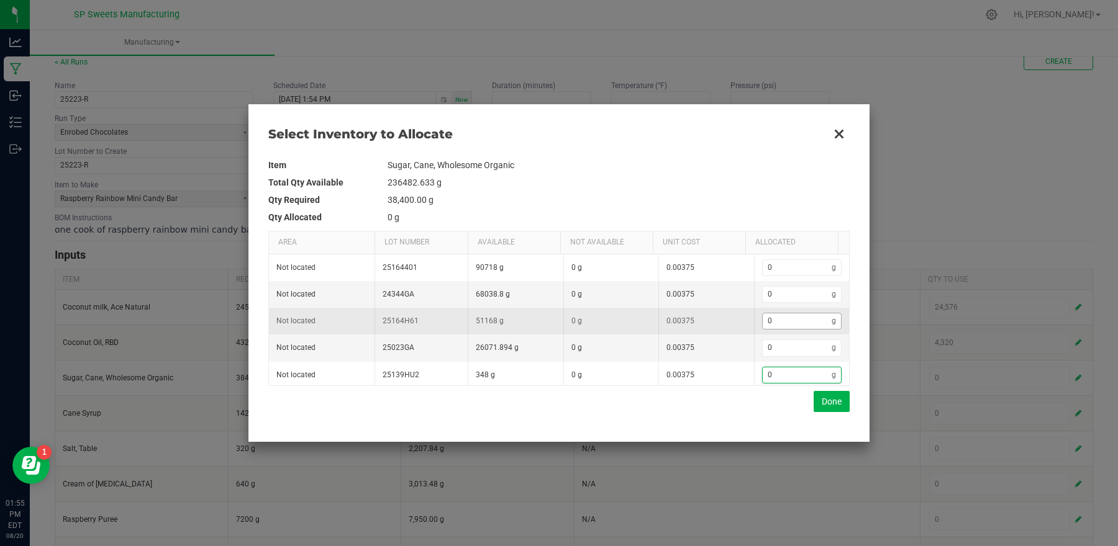
scroll to position [59, 0]
type input "0.2"
type input "0.4"
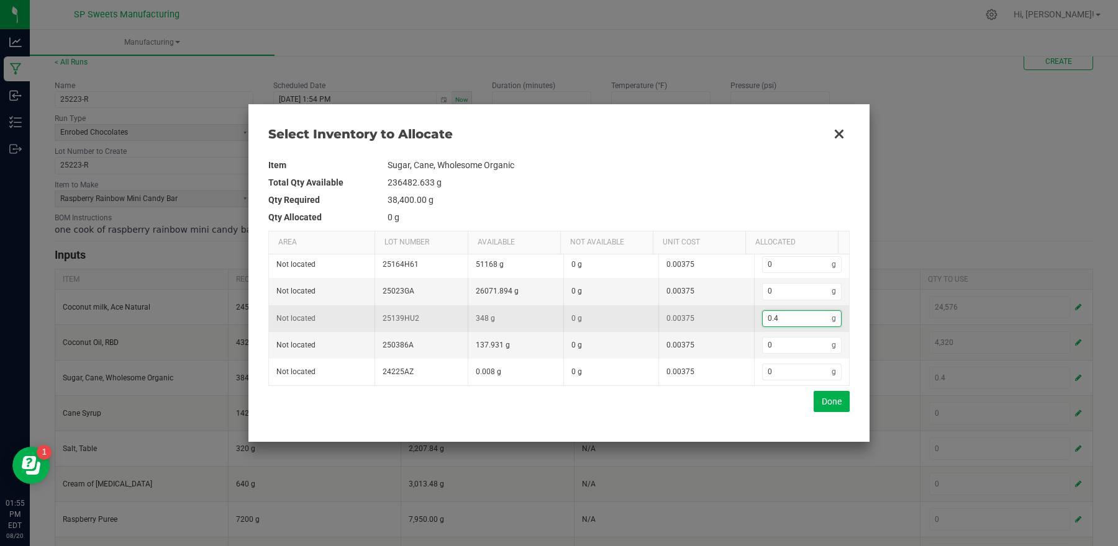
type input "0.7"
type input "1.1"
type input "1.5"
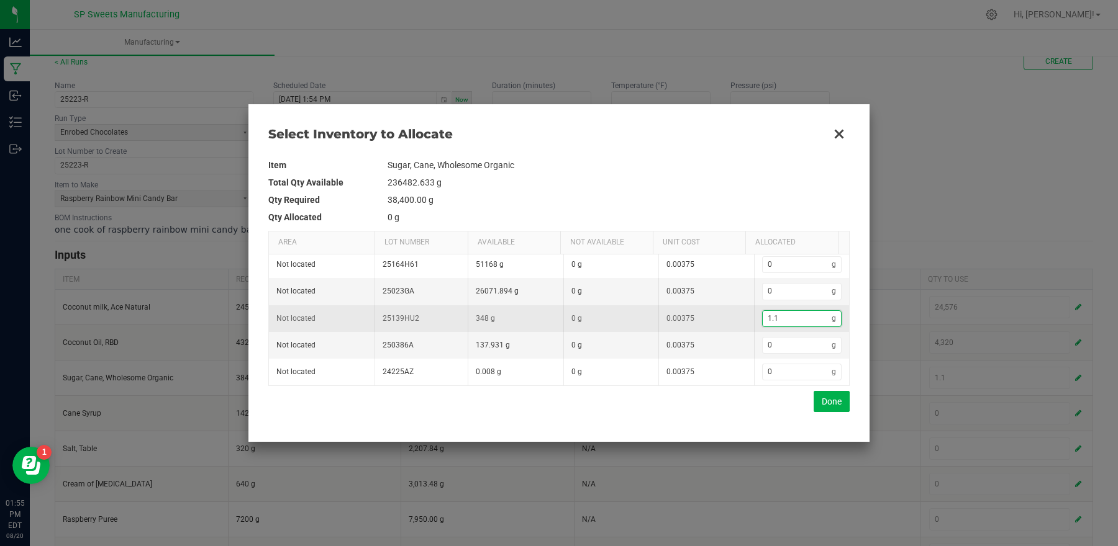
type input "1.5"
type input "1.9"
type input "2.1"
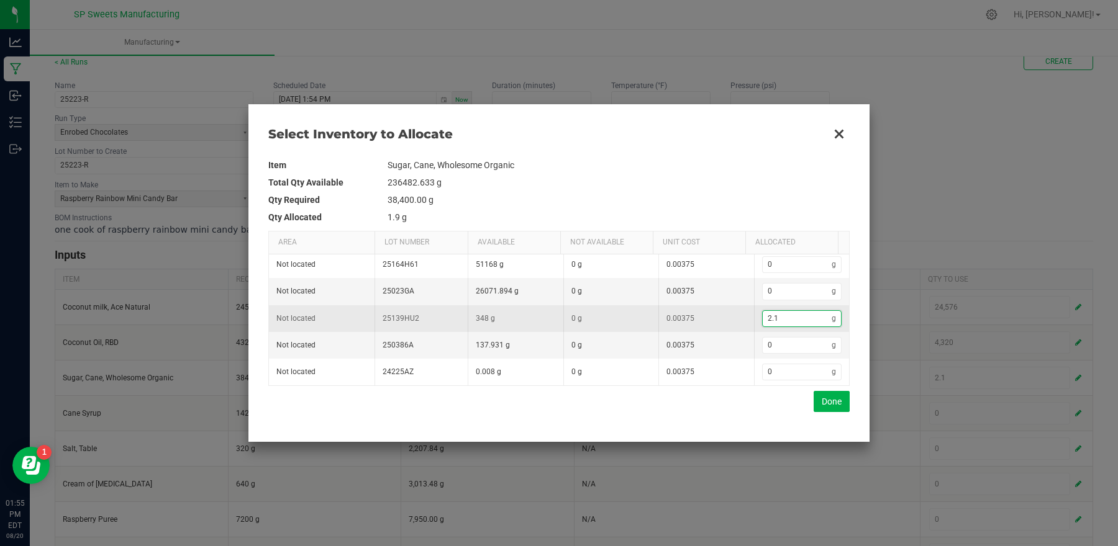
type input "2.3"
type input "2.599"
type input "2.999"
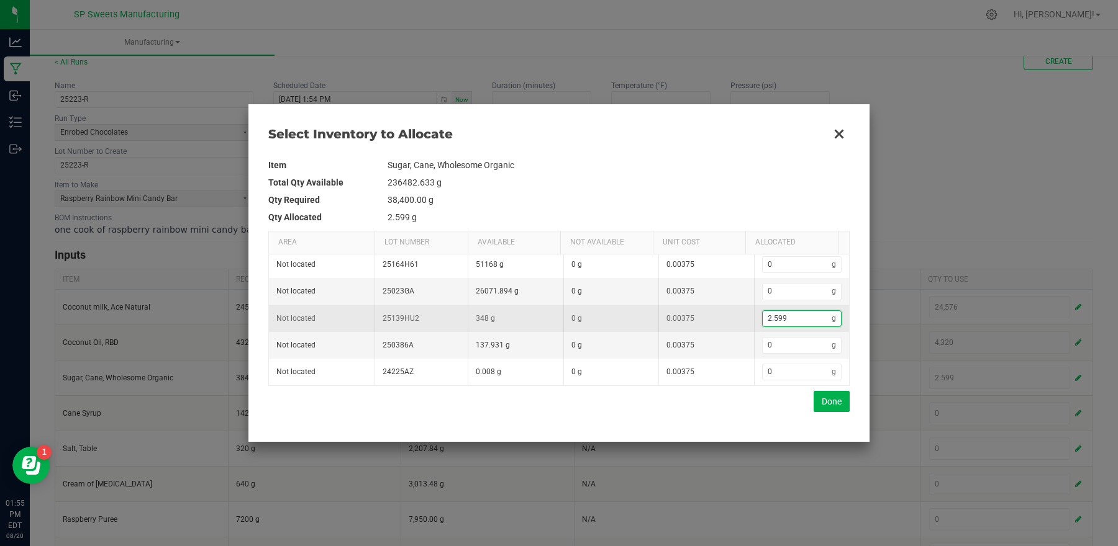
type input "2.999"
type input "2.599"
type input "1.499"
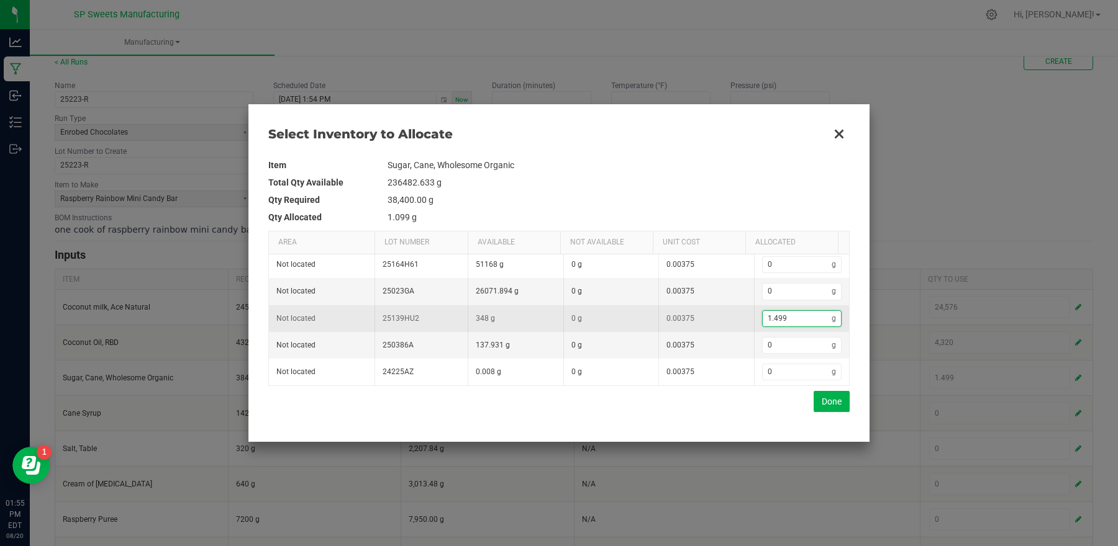
type input "1.099"
type input "0.899"
type input "0.699"
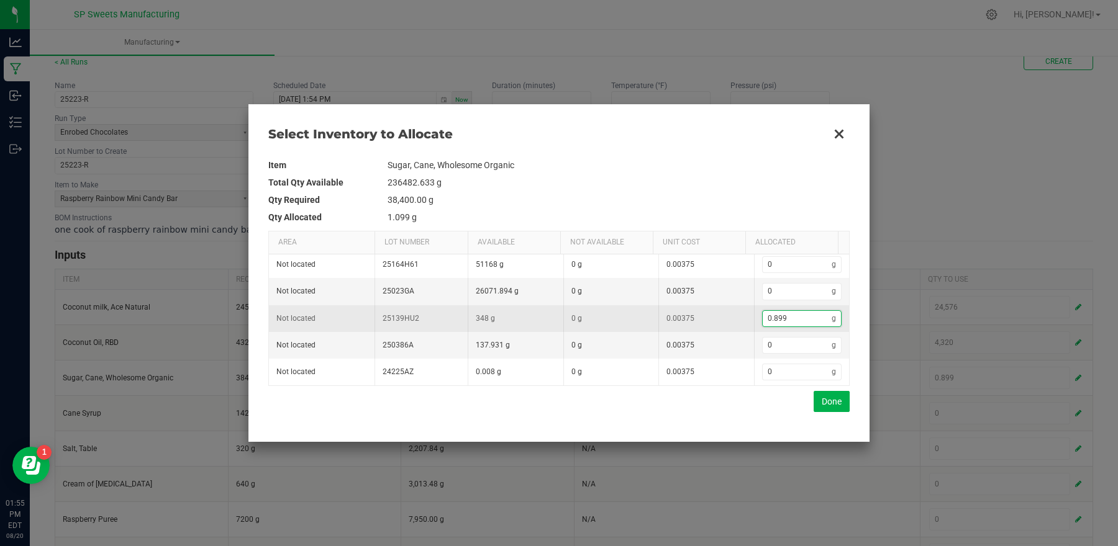
type input "0.699"
type input "0.398"
type input "0"
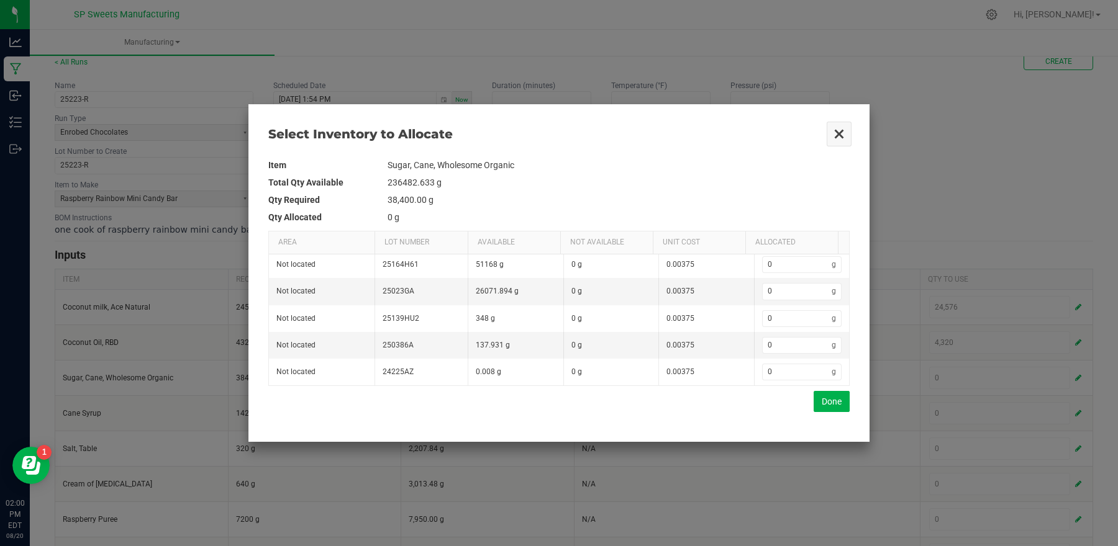
click at [837, 132] on button "Close" at bounding box center [839, 134] width 26 height 26
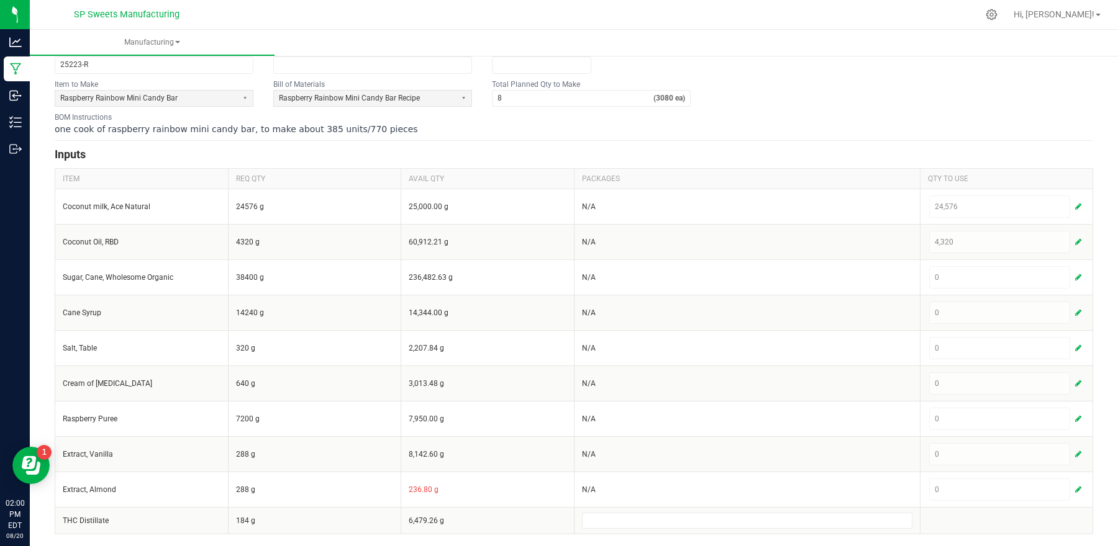
scroll to position [125, 0]
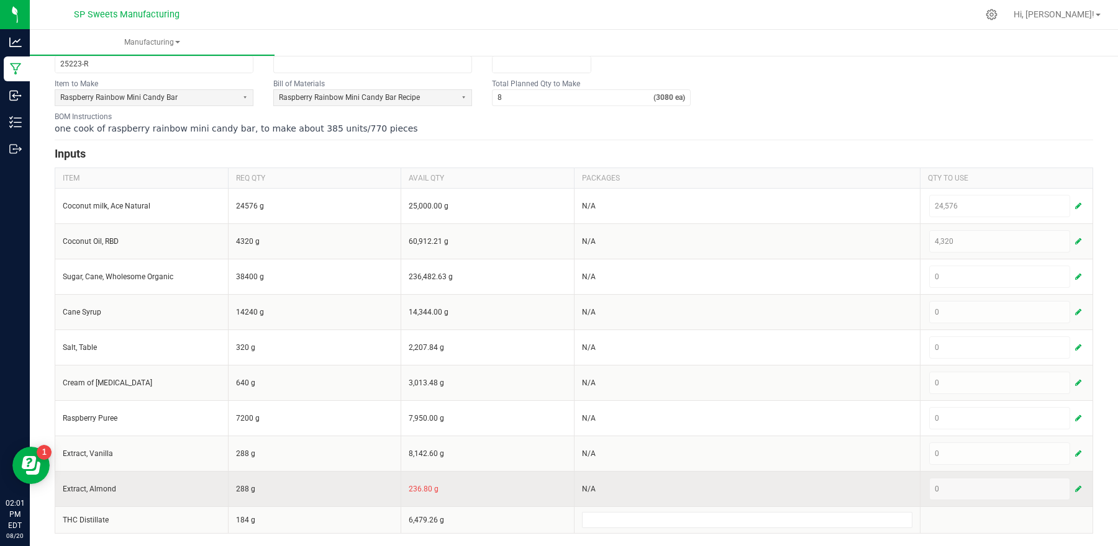
click at [1075, 485] on span "button" at bounding box center [1078, 489] width 6 height 10
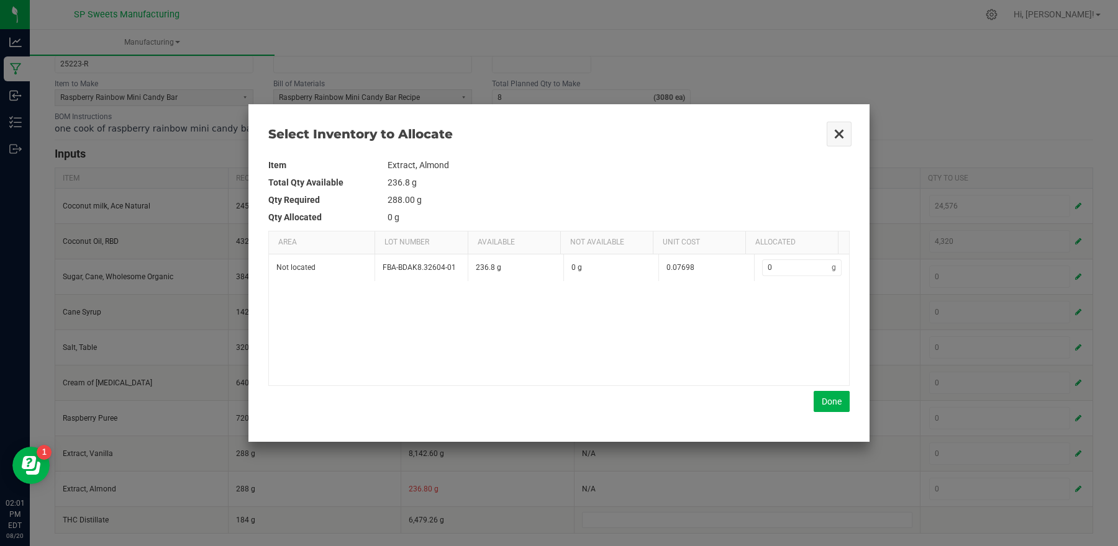
click at [834, 140] on button "Close" at bounding box center [839, 134] width 26 height 26
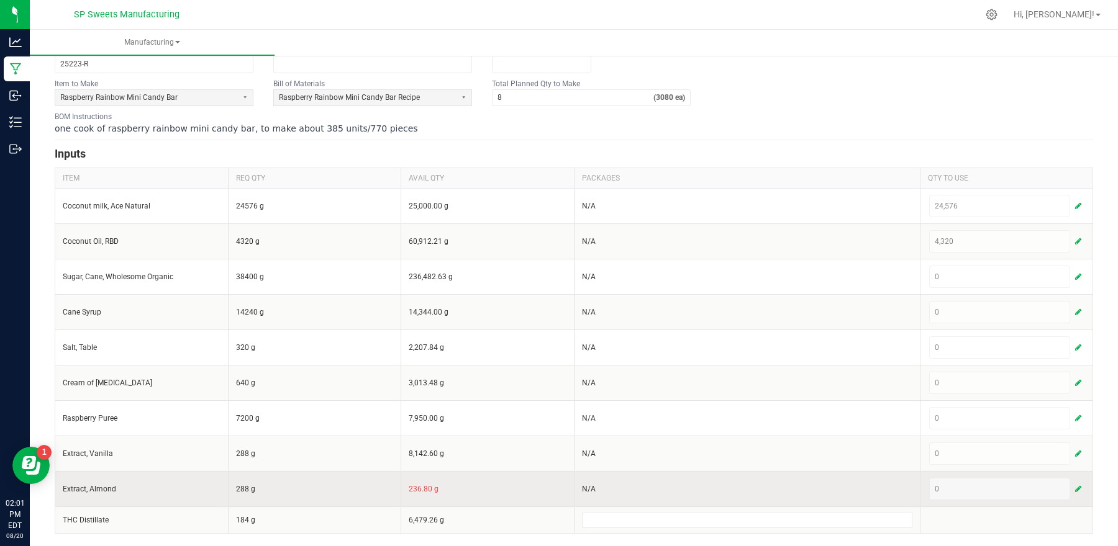
click at [1072, 487] on button "button" at bounding box center [1077, 489] width 11 height 15
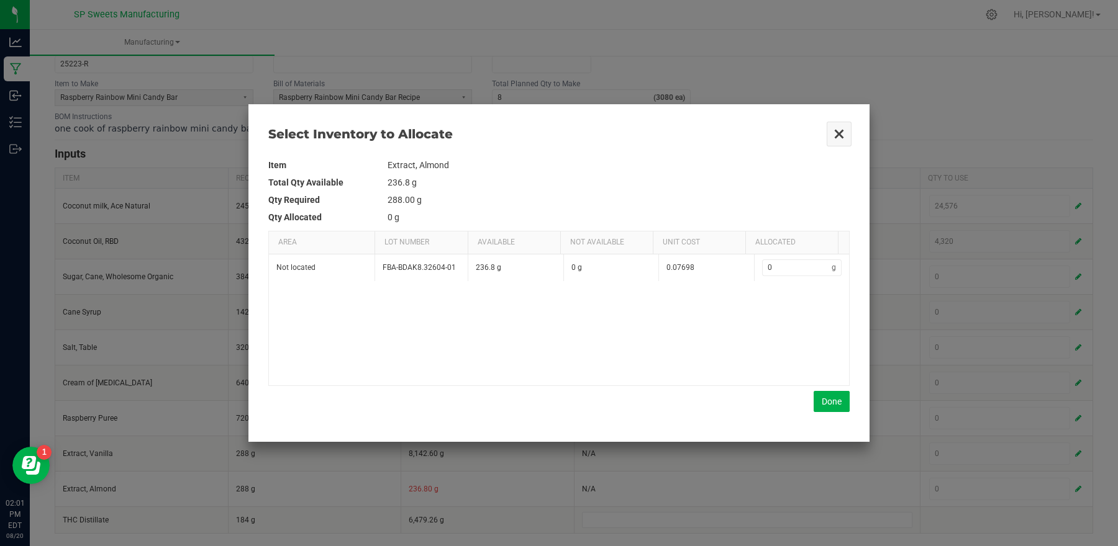
click at [840, 137] on button "Close" at bounding box center [839, 134] width 26 height 26
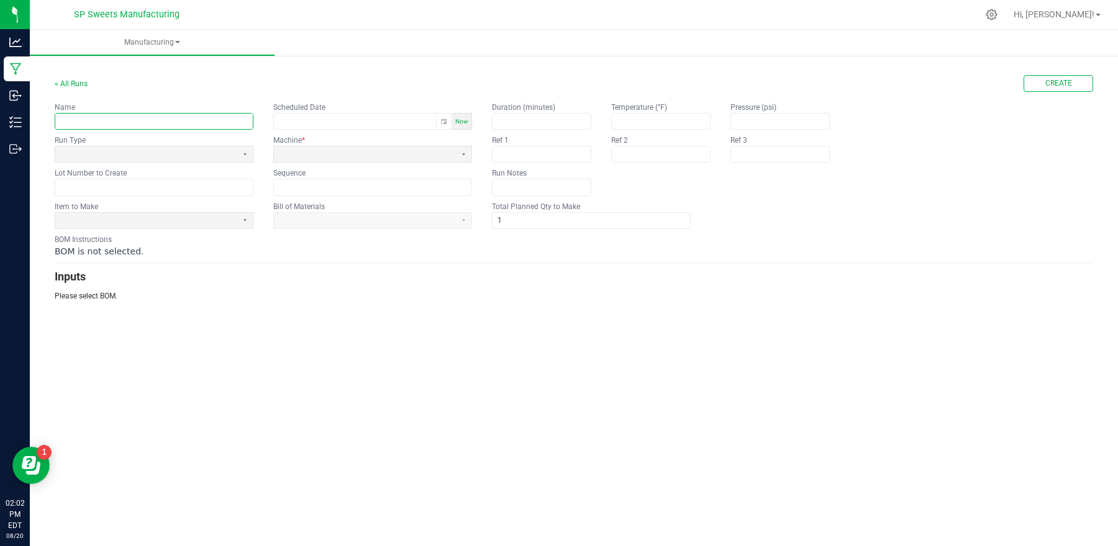
click at [164, 125] on input "text" at bounding box center [153, 122] width 197 height 16
